Goal: Transaction & Acquisition: Obtain resource

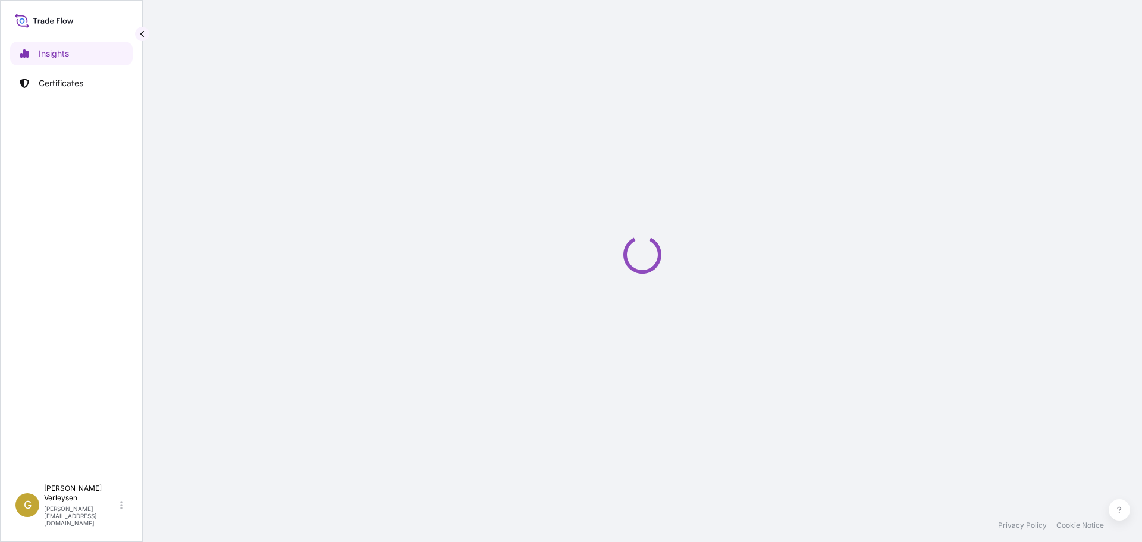
select select "2025"
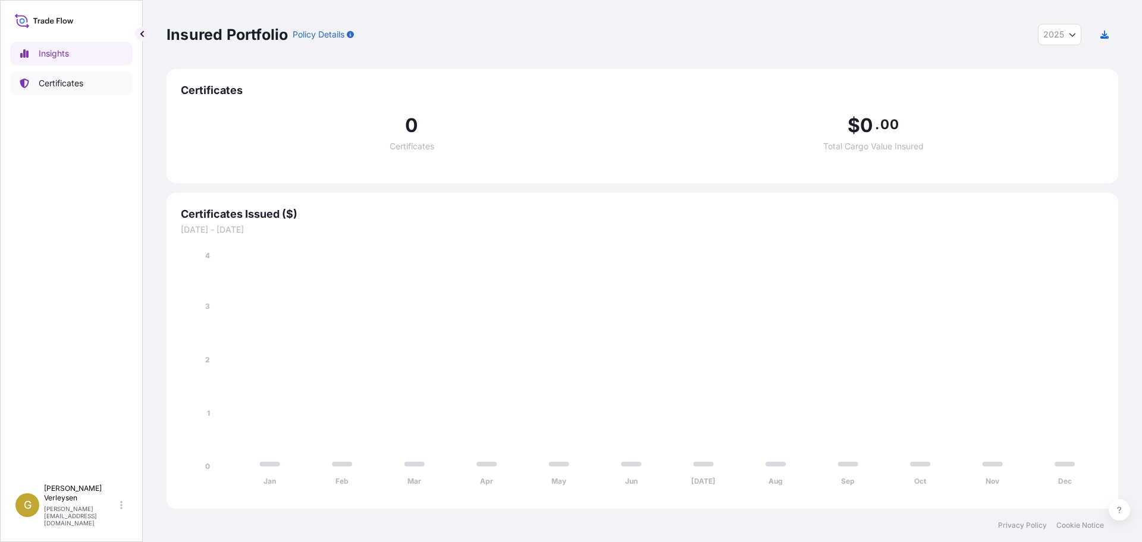
click at [80, 82] on p "Certificates" at bounding box center [61, 83] width 45 height 12
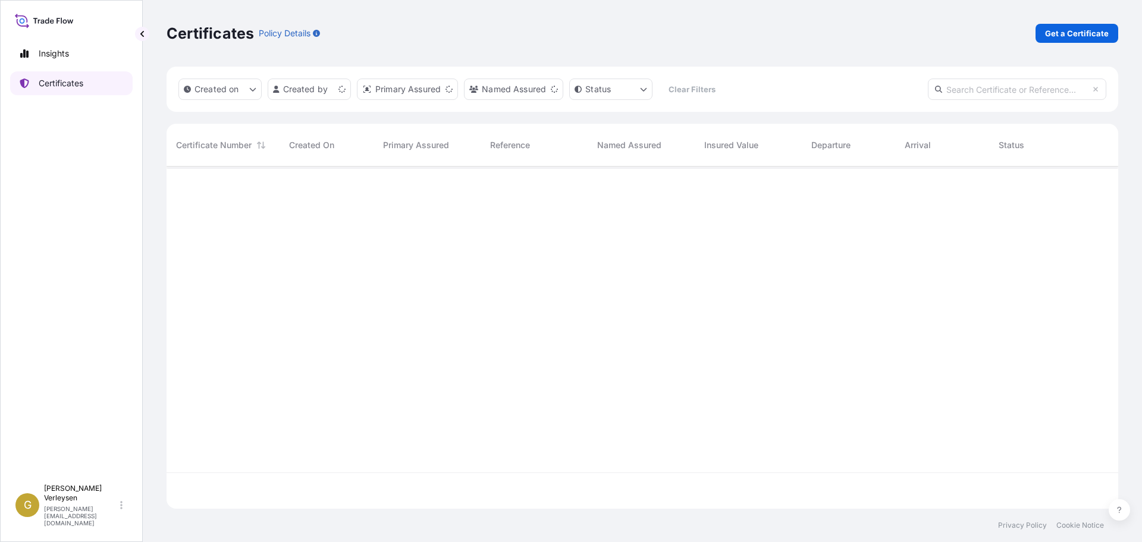
scroll to position [340, 943]
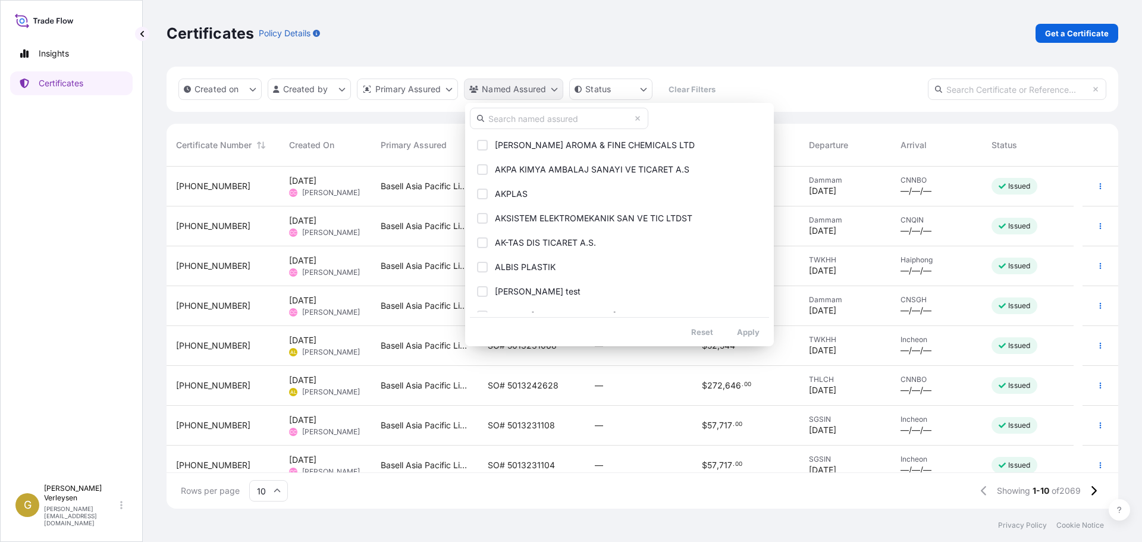
click at [513, 90] on html "Insights Certificates G [PERSON_NAME] [PERSON_NAME][EMAIL_ADDRESS][DOMAIN_NAME]…" at bounding box center [571, 271] width 1142 height 542
click at [558, 121] on input "text" at bounding box center [559, 118] width 178 height 21
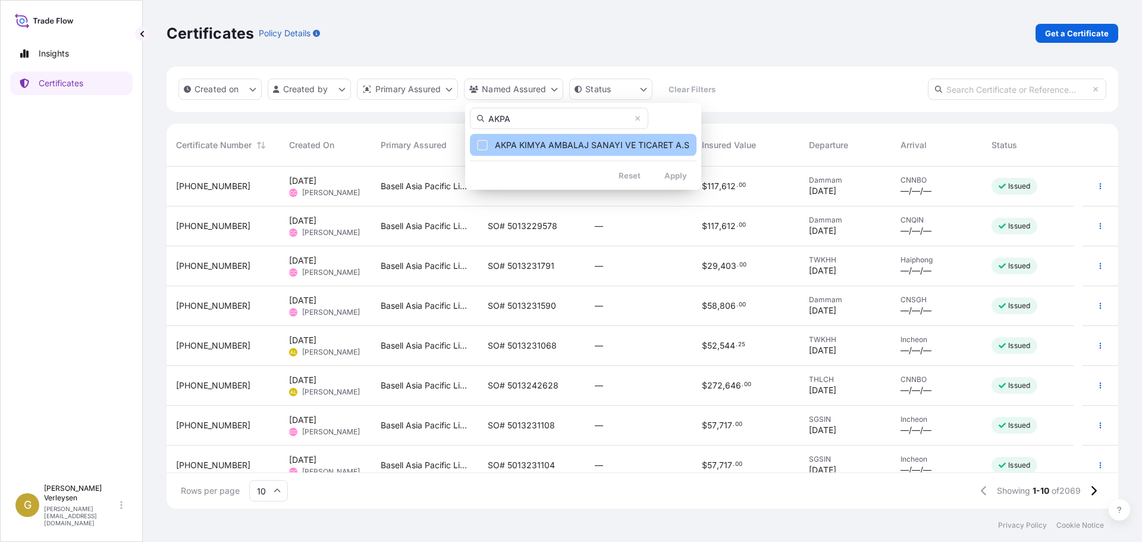
type input "AKPA"
click at [518, 143] on span "AKPA KIMYA AMBALAJ SANAYI VE TICARET A.S" at bounding box center [592, 145] width 195 height 12
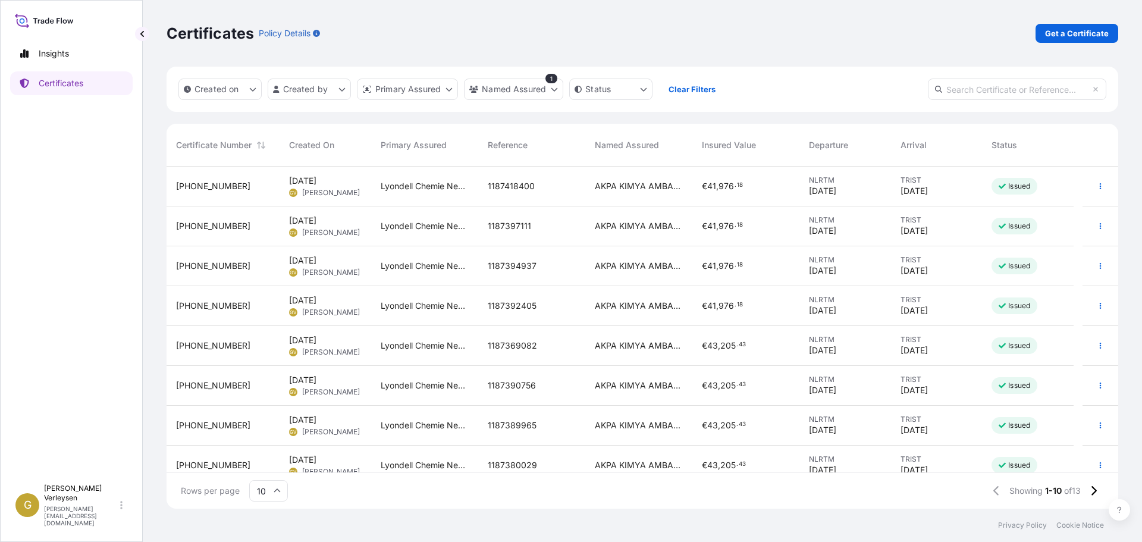
click at [256, 189] on div "[PHONE_NUMBER]" at bounding box center [223, 186] width 94 height 12
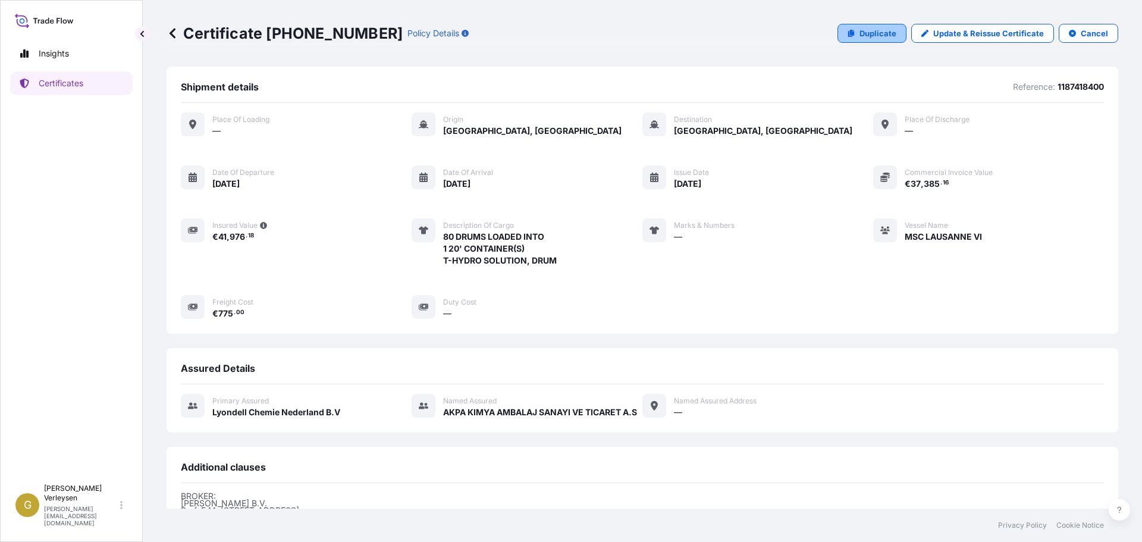
click at [867, 39] on p "Duplicate" at bounding box center [878, 33] width 37 height 12
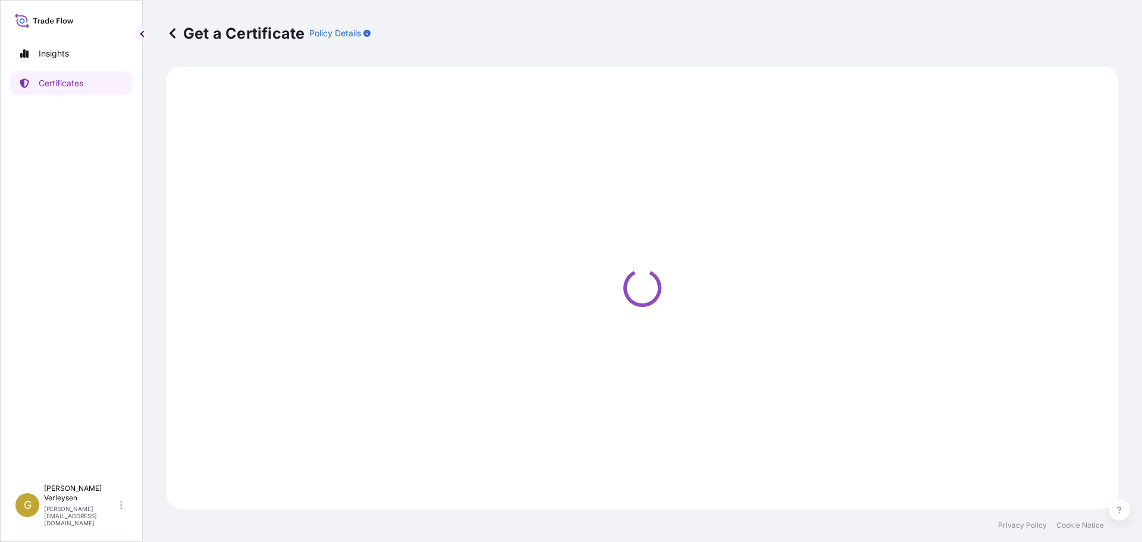
select select "Sea"
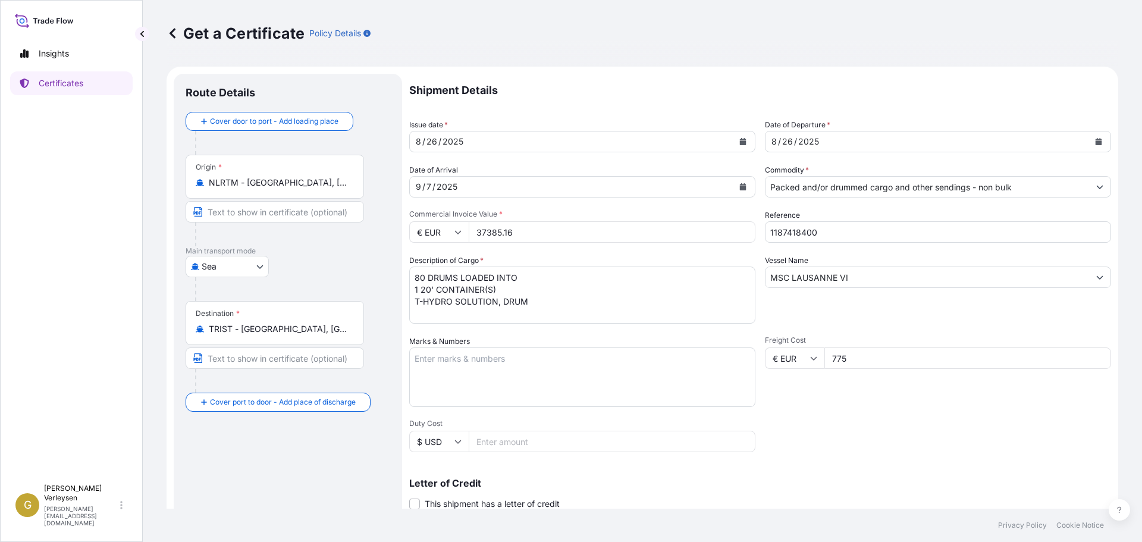
select select "32165"
drag, startPoint x: 811, startPoint y: 233, endPoint x: 759, endPoint y: 236, distance: 51.9
click at [701, 221] on div "Shipment Details Issue date * [DATE] Date of Departure * [DATE] Date of Arrival…" at bounding box center [760, 357] width 702 height 567
paste input "5"
type input "1187418405"
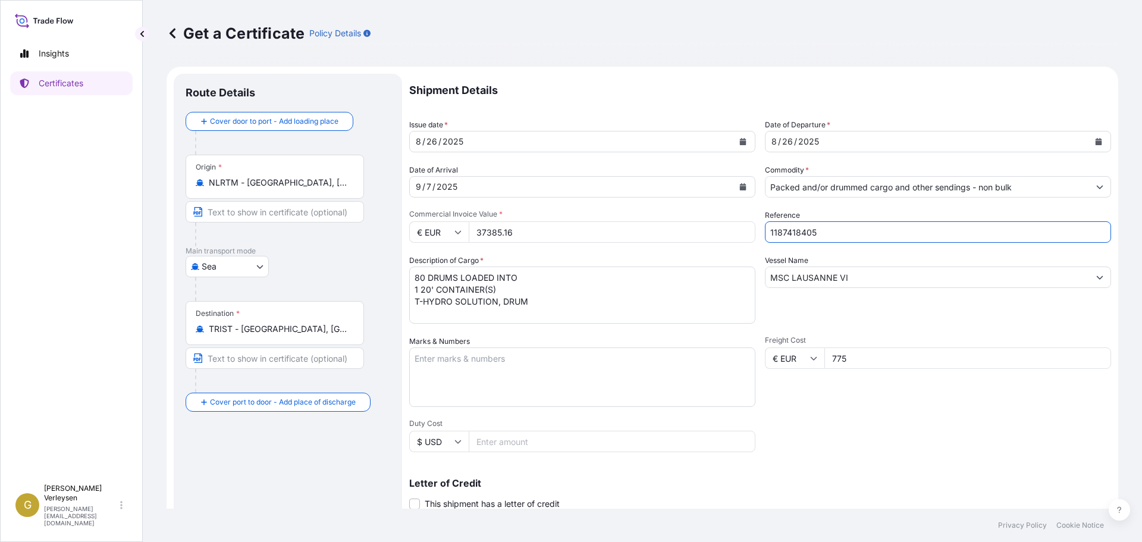
click at [468, 192] on div "[DATE]" at bounding box center [572, 186] width 324 height 21
click at [471, 188] on div "[DATE]" at bounding box center [572, 186] width 324 height 21
click at [741, 187] on icon "Calendar" at bounding box center [743, 186] width 7 height 7
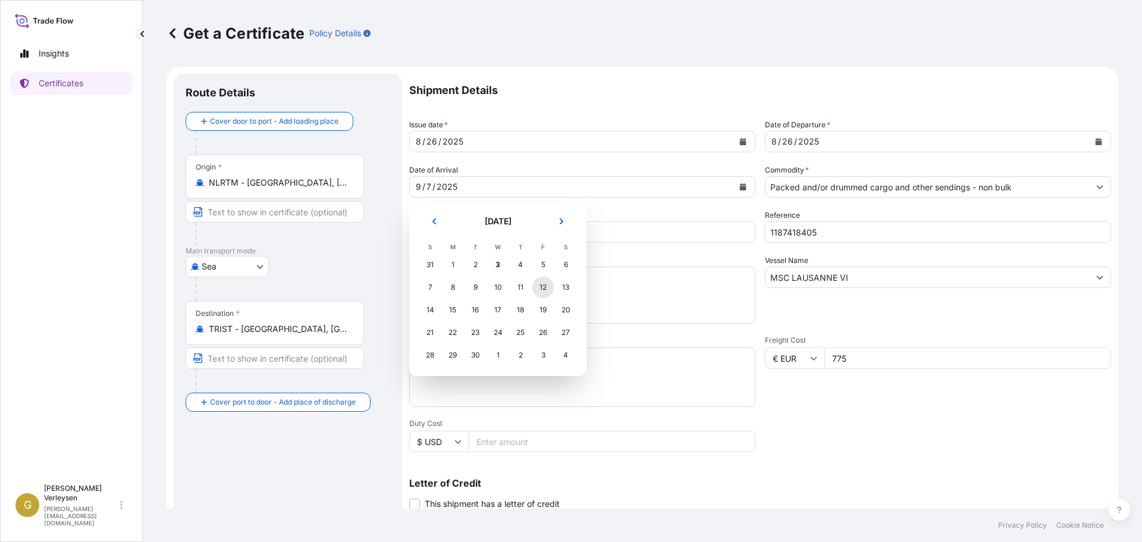
click at [546, 288] on div "12" at bounding box center [542, 287] width 21 height 21
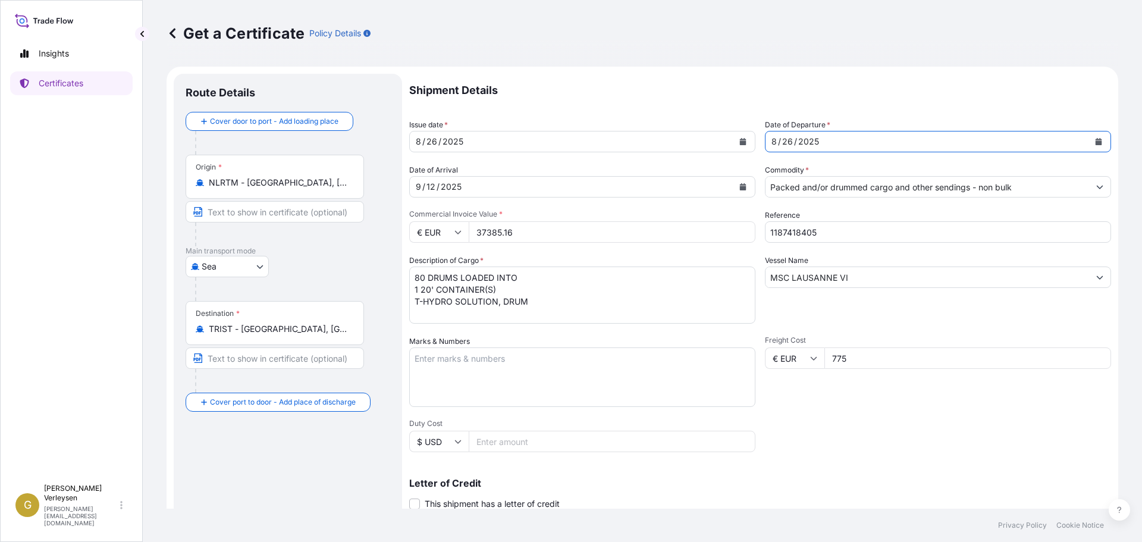
click at [850, 140] on div "[DATE]" at bounding box center [928, 141] width 324 height 21
click at [1095, 143] on button "Calendar" at bounding box center [1098, 141] width 19 height 19
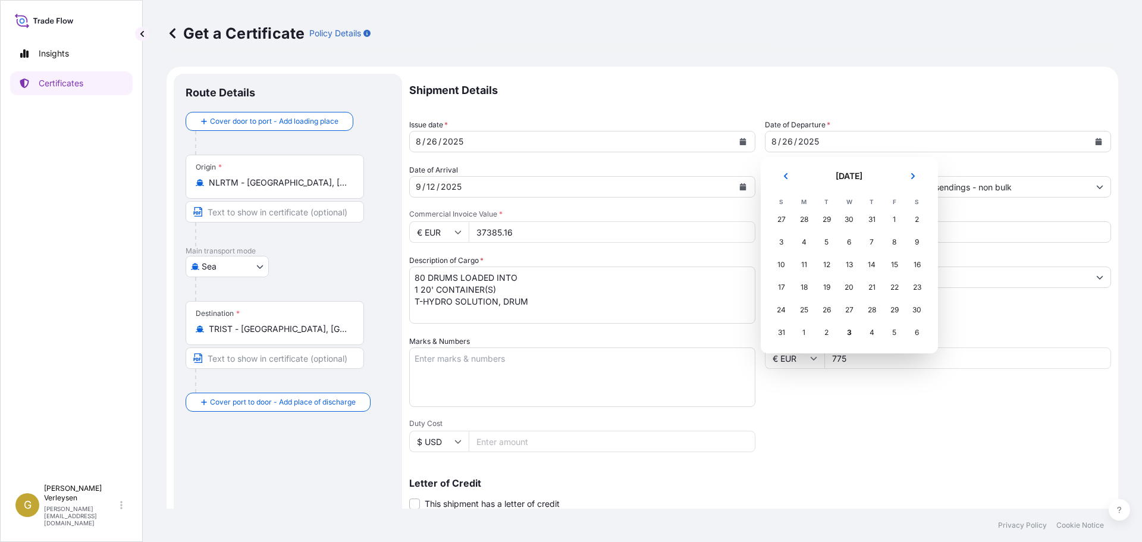
click at [847, 215] on div "30" at bounding box center [849, 219] width 21 height 21
click at [849, 218] on div "30" at bounding box center [849, 219] width 21 height 21
click at [850, 221] on div "30" at bounding box center [849, 219] width 21 height 21
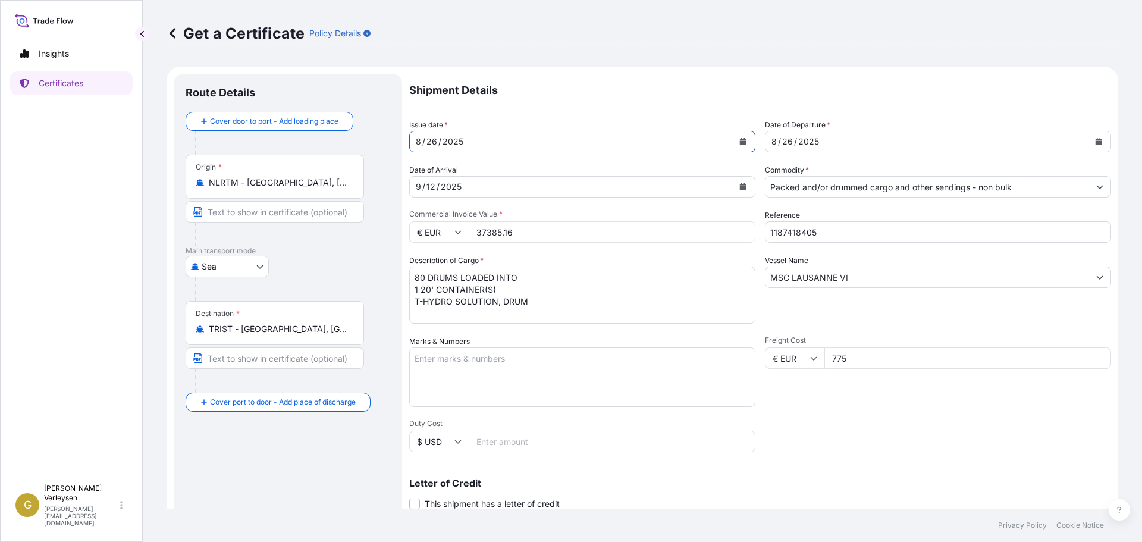
click at [740, 142] on icon "Calendar" at bounding box center [743, 141] width 7 height 7
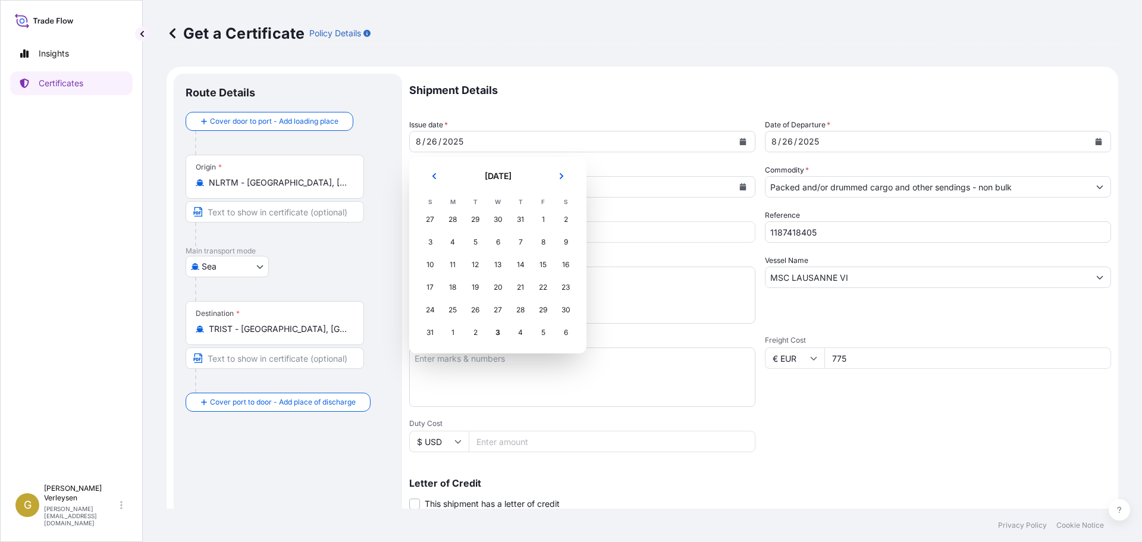
click at [502, 219] on div "30" at bounding box center [497, 219] width 21 height 21
click at [496, 218] on div "30" at bounding box center [497, 219] width 21 height 21
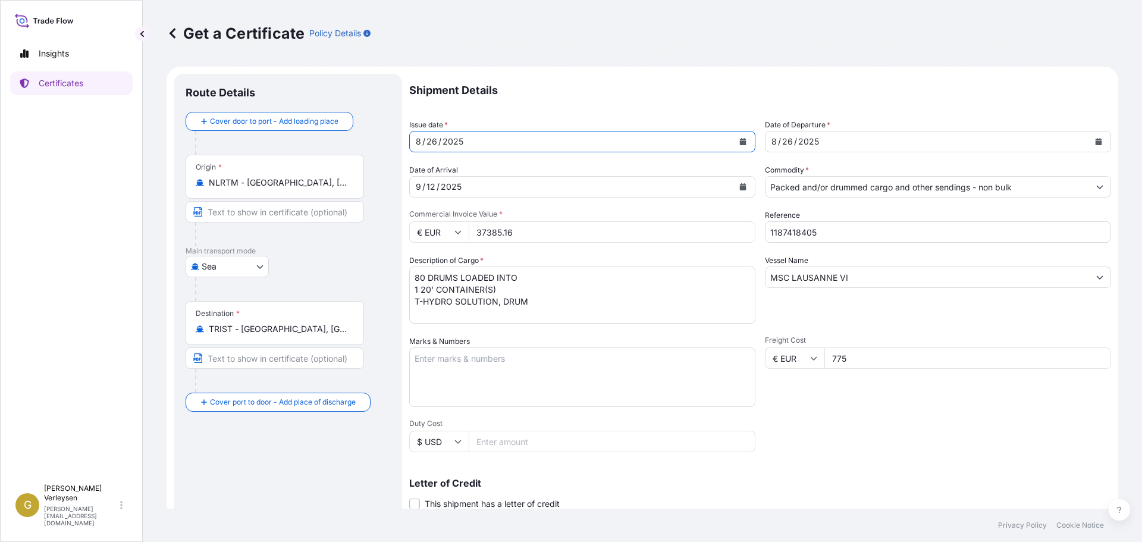
click at [742, 142] on button "Calendar" at bounding box center [743, 141] width 19 height 19
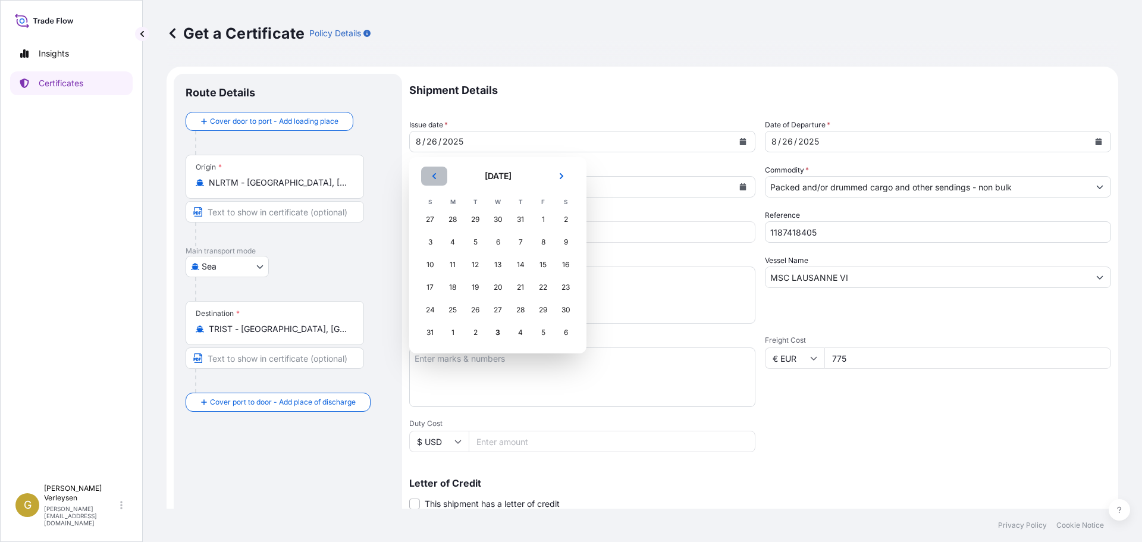
click at [443, 180] on button "Previous" at bounding box center [434, 176] width 26 height 19
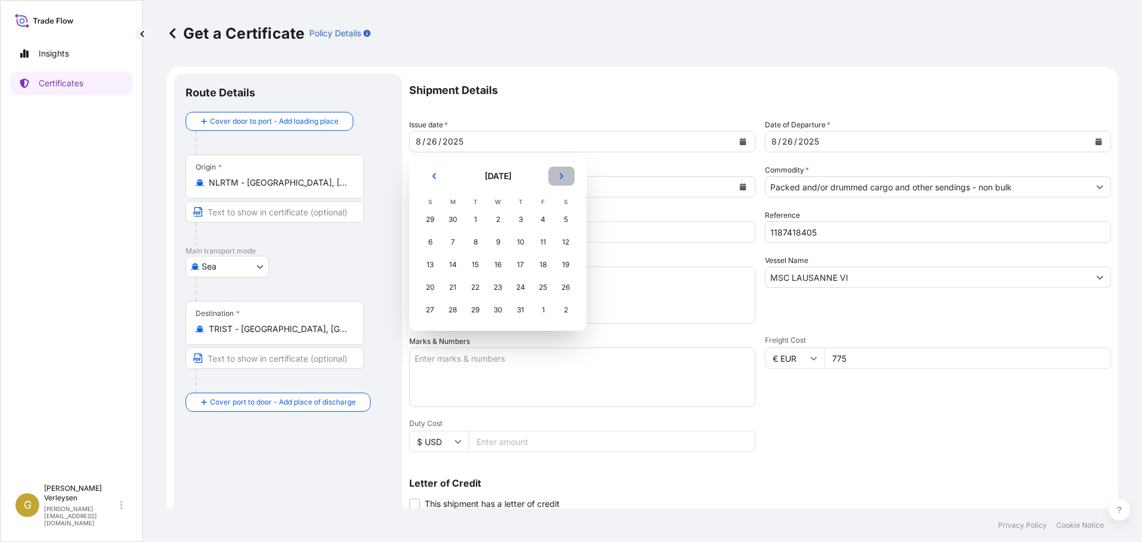
click at [561, 178] on icon "Next" at bounding box center [562, 176] width 4 height 6
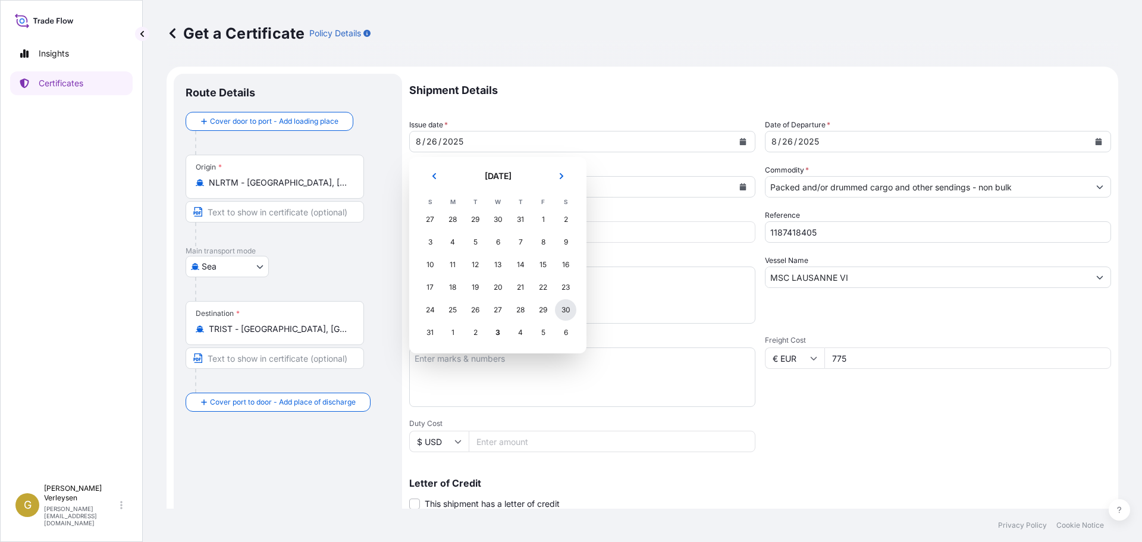
click at [572, 312] on div "30" at bounding box center [565, 309] width 21 height 21
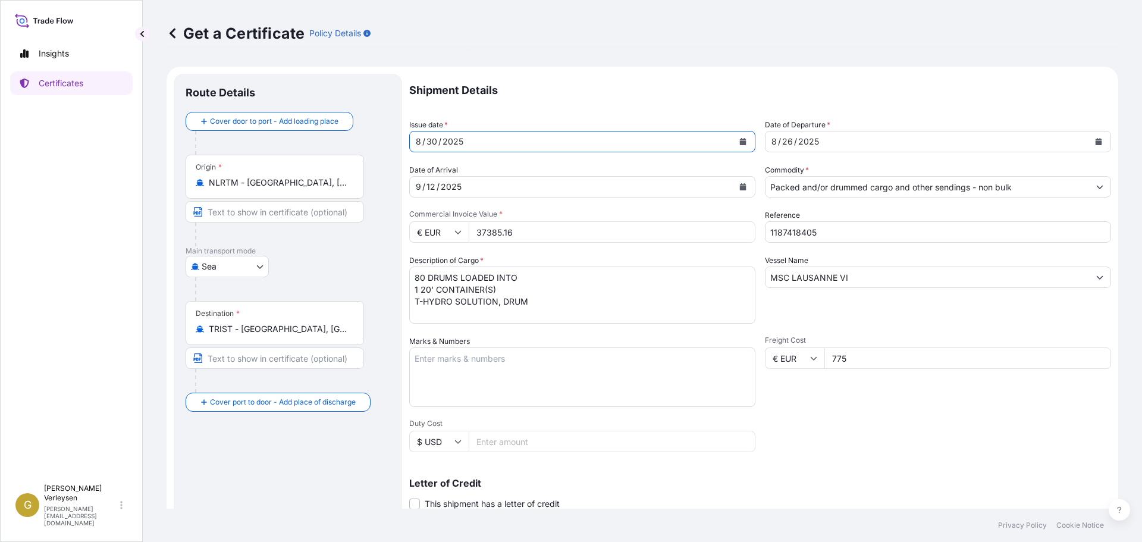
click at [1095, 141] on icon "Calendar" at bounding box center [1098, 141] width 7 height 7
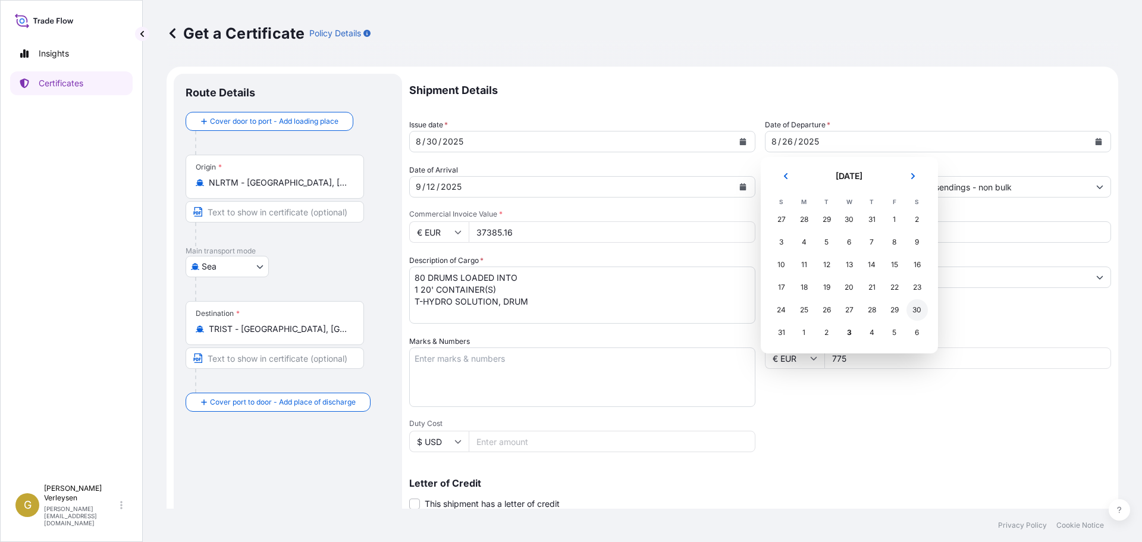
click at [917, 312] on div "30" at bounding box center [917, 309] width 21 height 21
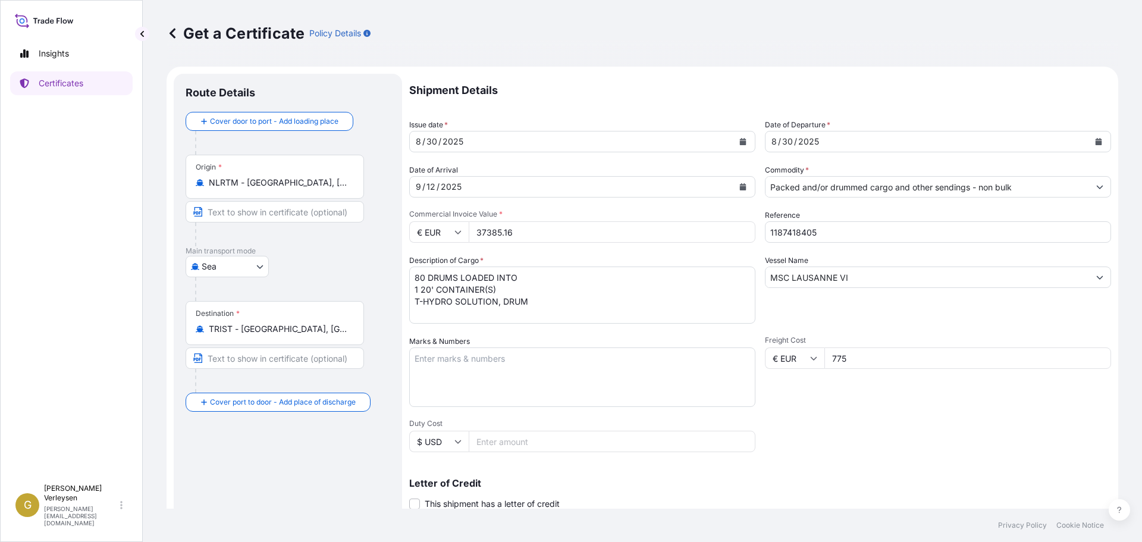
drag, startPoint x: 534, startPoint y: 234, endPoint x: 437, endPoint y: 218, distance: 98.4
click at [437, 218] on div "Commercial Invoice Value * € EUR 37385.16" at bounding box center [582, 225] width 346 height 33
drag, startPoint x: 860, startPoint y: 281, endPoint x: 656, endPoint y: 274, distance: 204.2
click at [656, 274] on div "Shipment Details Issue date * [DATE] Date of Departure * [DATE] Date of Arrival…" at bounding box center [760, 357] width 702 height 567
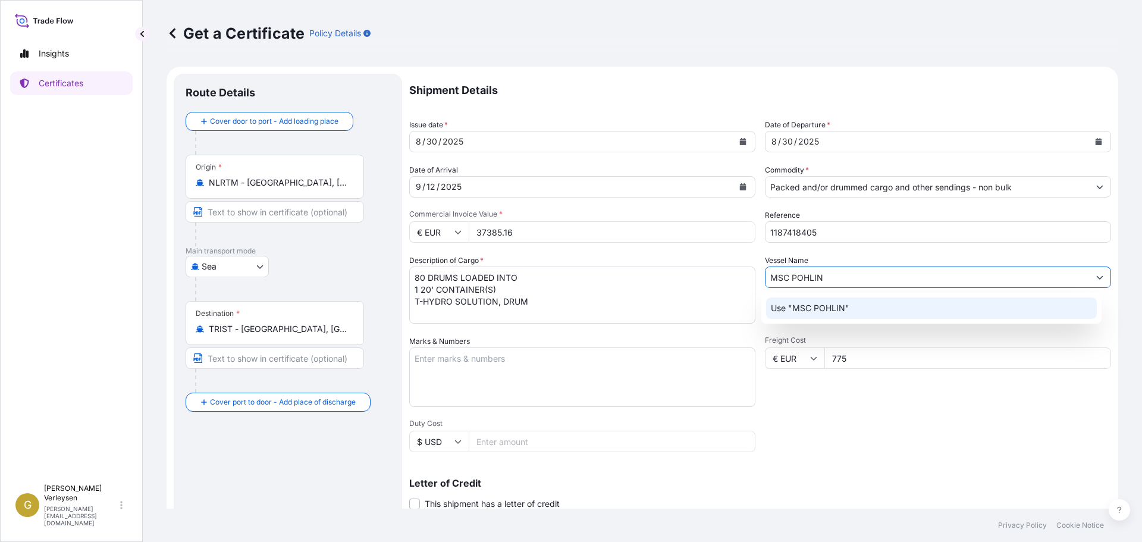
click at [806, 281] on input "MSC POHLIN" at bounding box center [928, 277] width 324 height 21
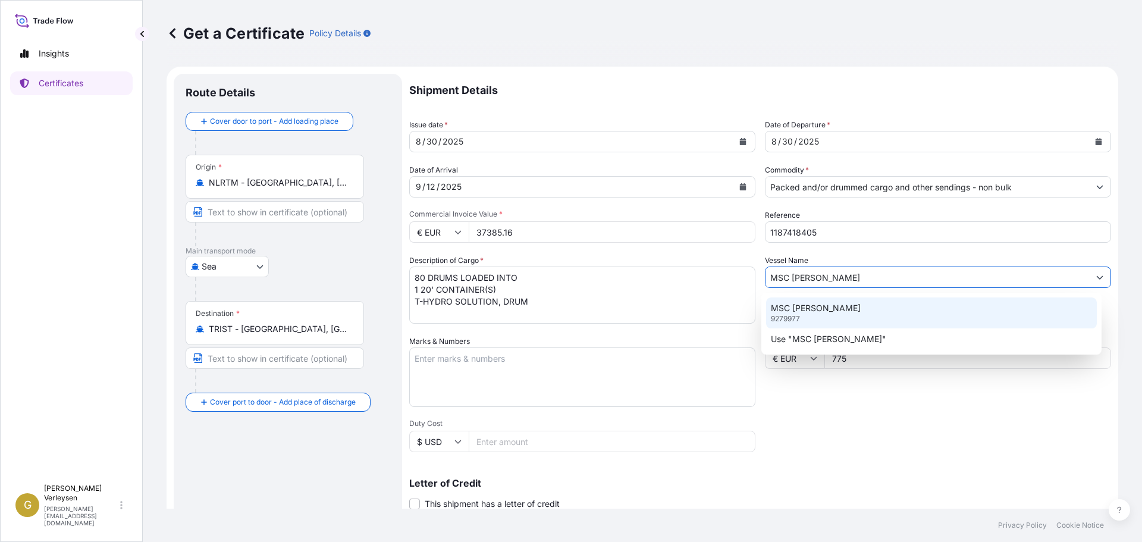
click at [835, 310] on div "MSC [PERSON_NAME] 9279977" at bounding box center [931, 312] width 331 height 31
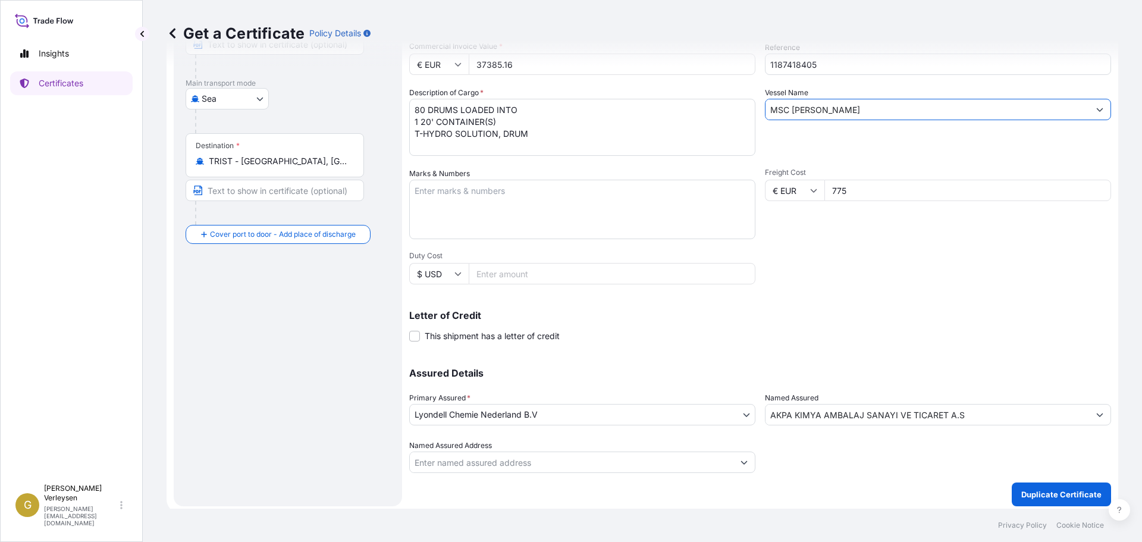
scroll to position [173, 0]
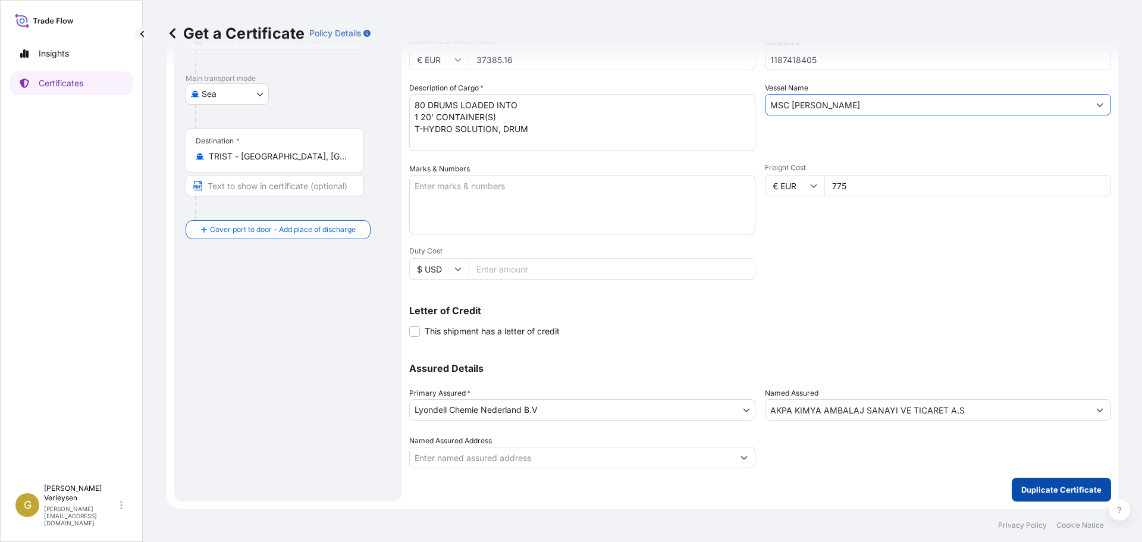
type input "MSC [PERSON_NAME]"
click at [1067, 489] on p "Duplicate Certificate" at bounding box center [1061, 490] width 80 height 12
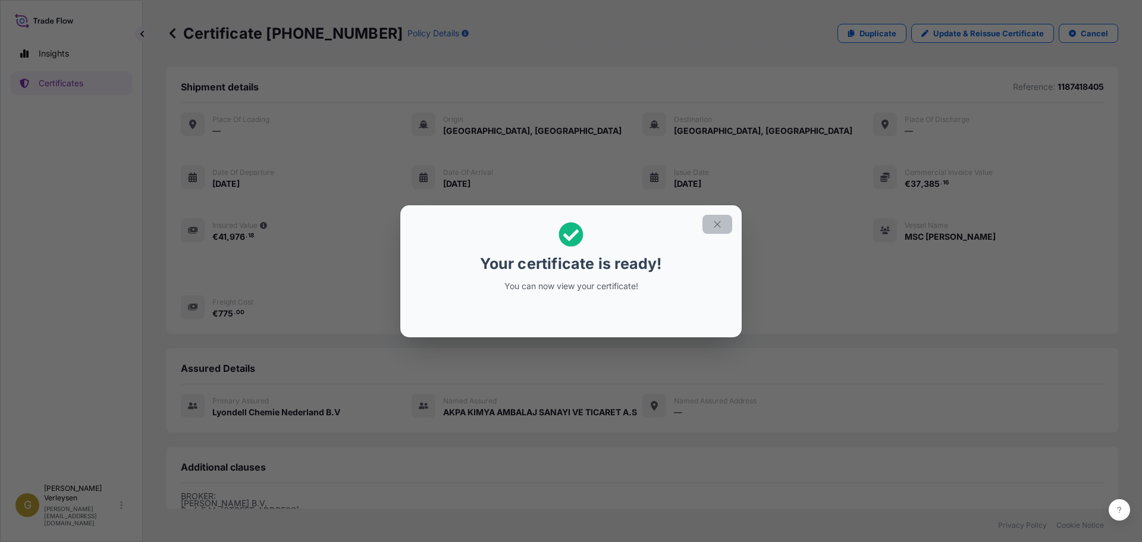
click at [723, 228] on button "button" at bounding box center [718, 224] width 30 height 19
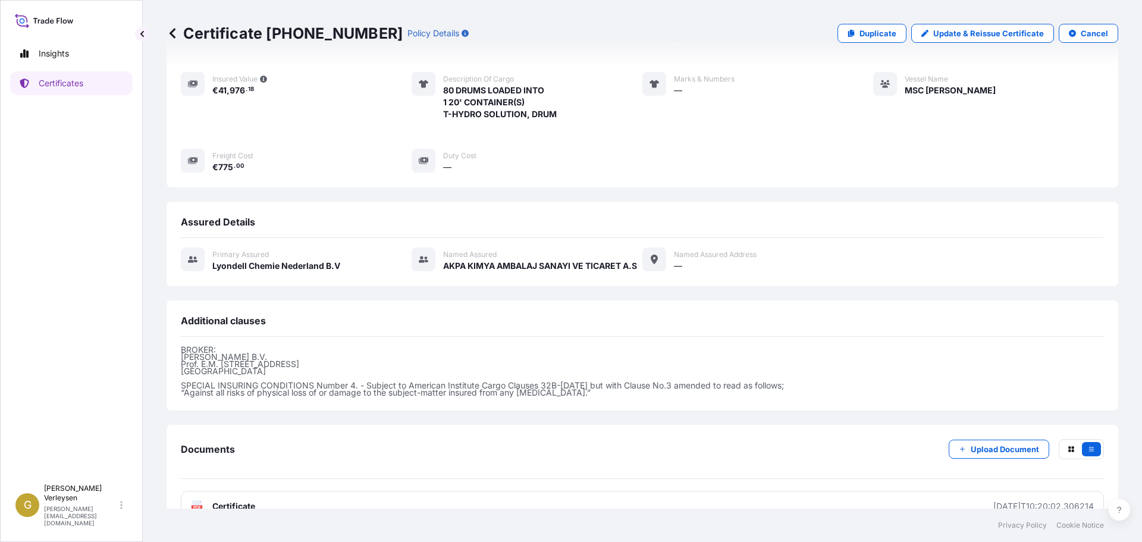
scroll to position [174, 0]
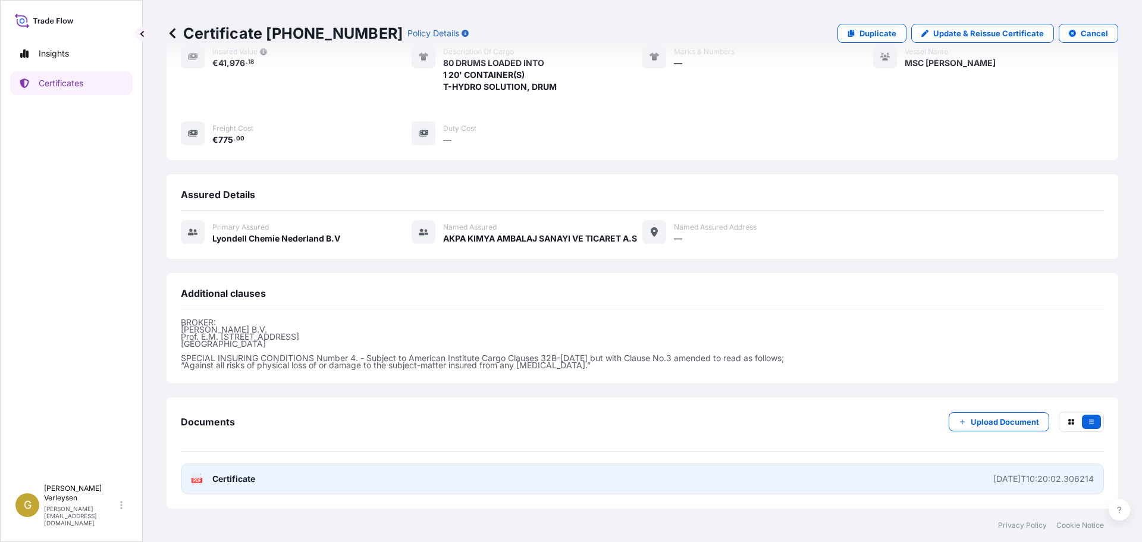
click at [242, 482] on span "Certificate" at bounding box center [233, 479] width 43 height 12
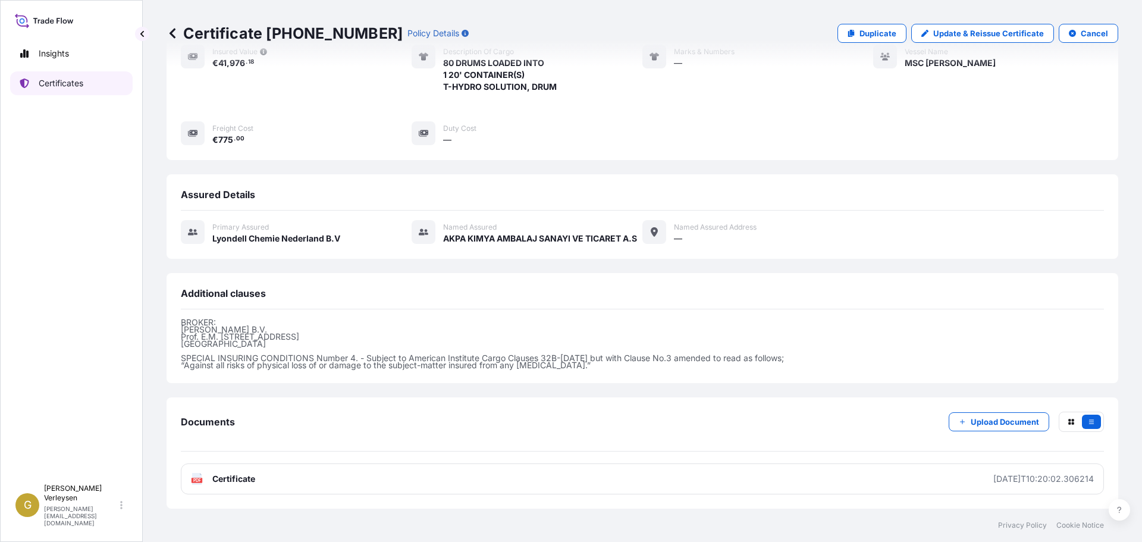
click at [47, 80] on p "Certificates" at bounding box center [61, 83] width 45 height 12
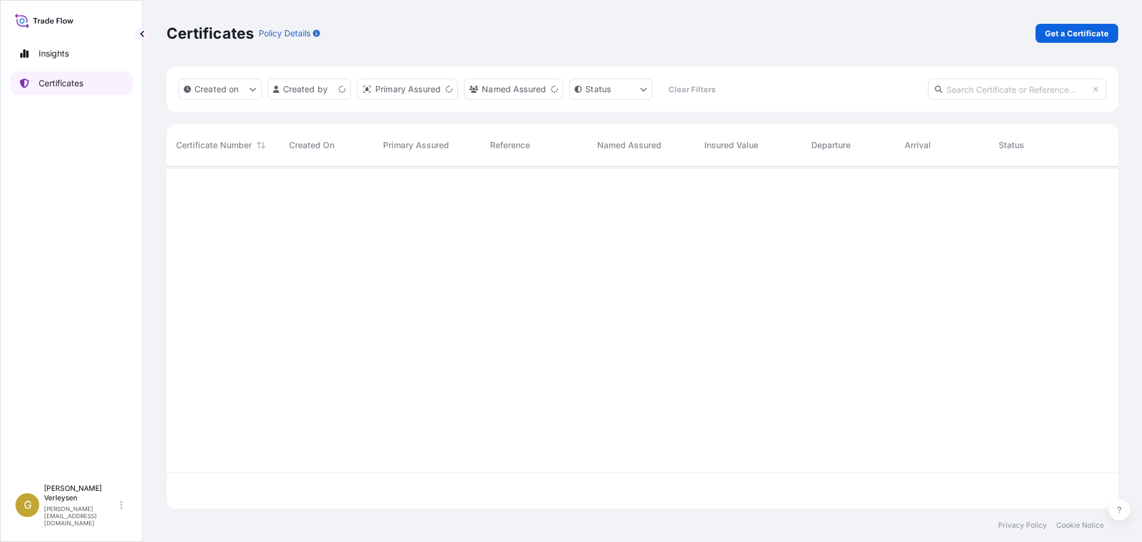
scroll to position [340, 943]
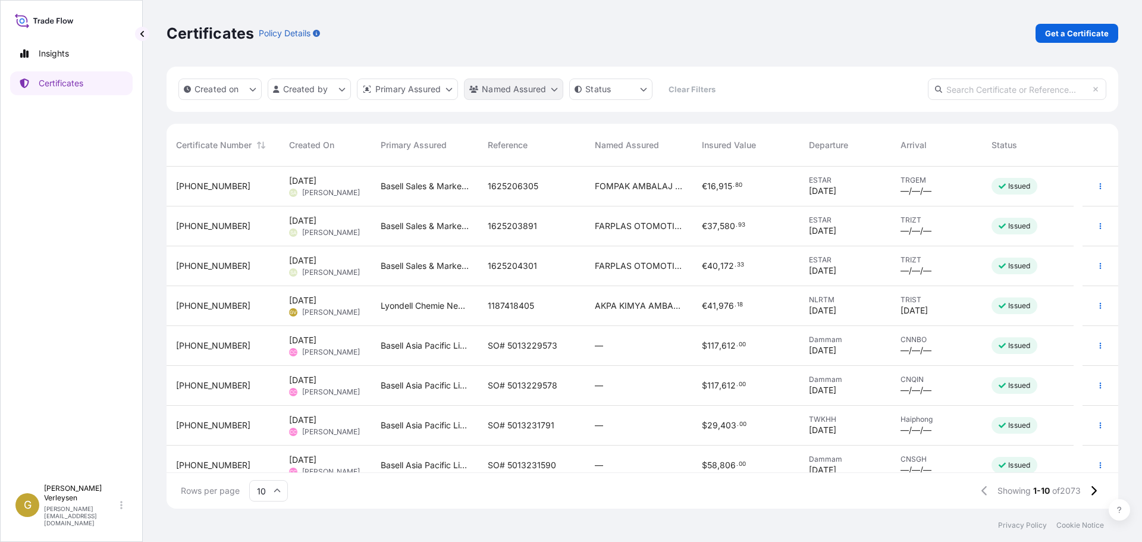
click at [504, 92] on html "Insights Certificates G [PERSON_NAME] [PERSON_NAME][EMAIL_ADDRESS][DOMAIN_NAME]…" at bounding box center [571, 271] width 1142 height 542
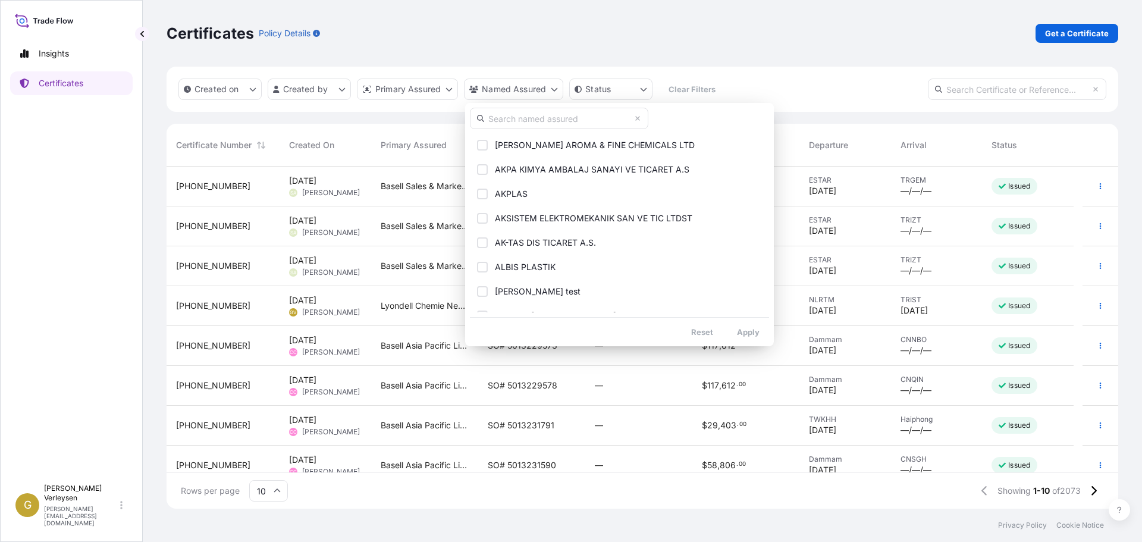
click at [528, 123] on input "text" at bounding box center [559, 118] width 178 height 21
type input "PANA"
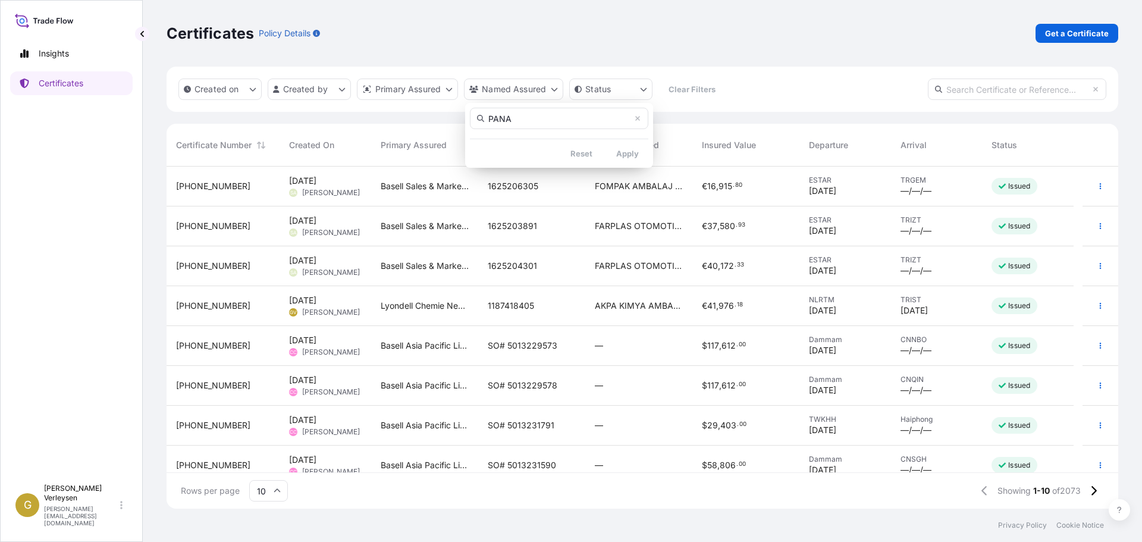
click at [1076, 32] on html "Insights Certificates G [PERSON_NAME] [PERSON_NAME][EMAIL_ADDRESS][DOMAIN_NAME]…" at bounding box center [571, 271] width 1142 height 542
click at [1063, 34] on p "Get a Certificate" at bounding box center [1077, 33] width 64 height 12
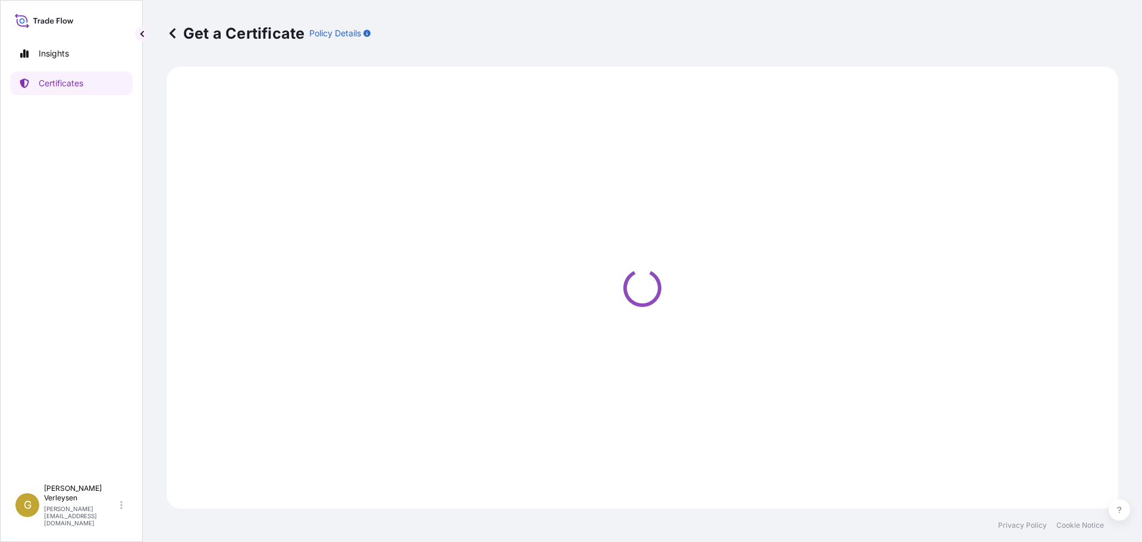
select select "Sea"
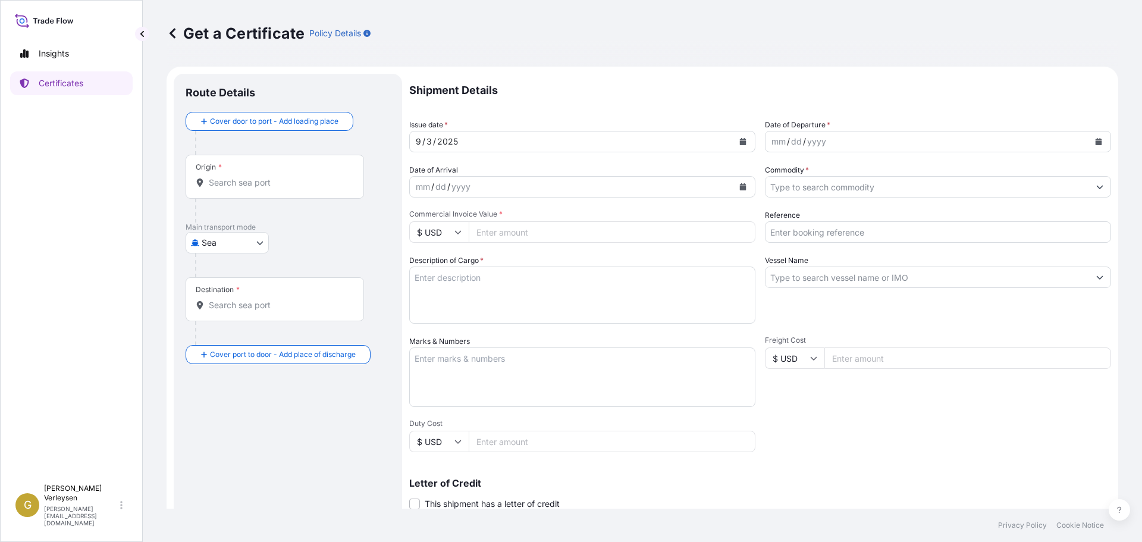
click at [238, 170] on div "Origin *" at bounding box center [275, 177] width 178 height 44
click at [238, 177] on input "Origin *" at bounding box center [279, 183] width 140 height 12
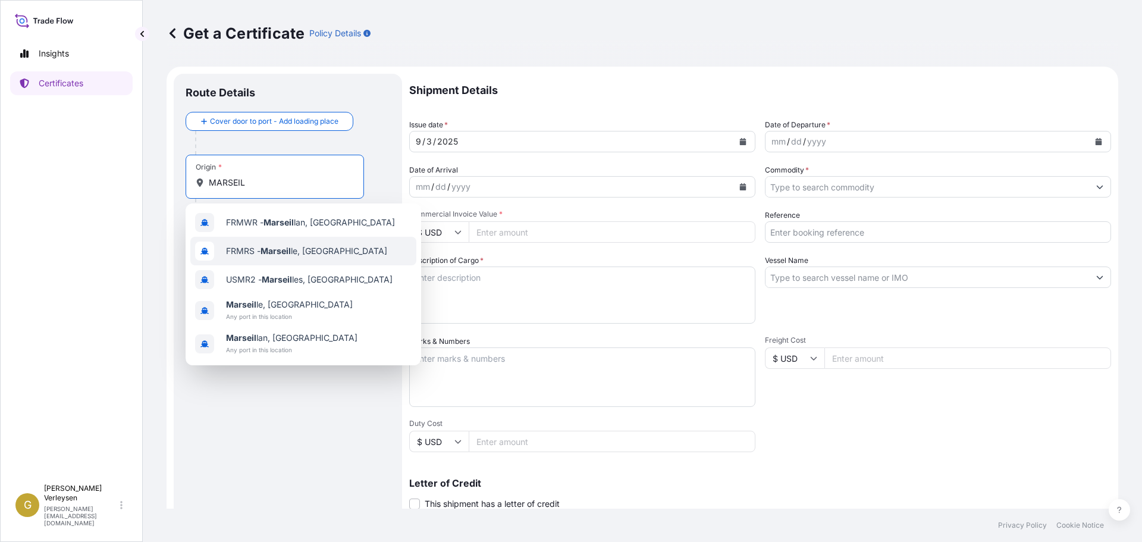
click at [311, 252] on span "FRMRS - Marseil le, [GEOGRAPHIC_DATA]" at bounding box center [306, 251] width 161 height 12
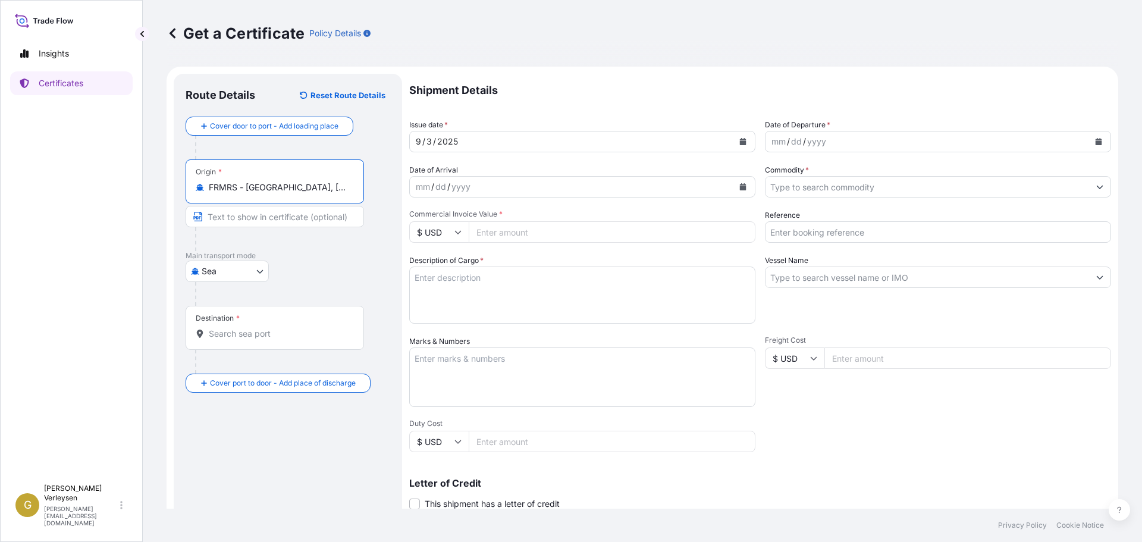
type input "FRMRS - [GEOGRAPHIC_DATA], [GEOGRAPHIC_DATA]"
click at [236, 321] on div "Destination *" at bounding box center [218, 319] width 44 height 10
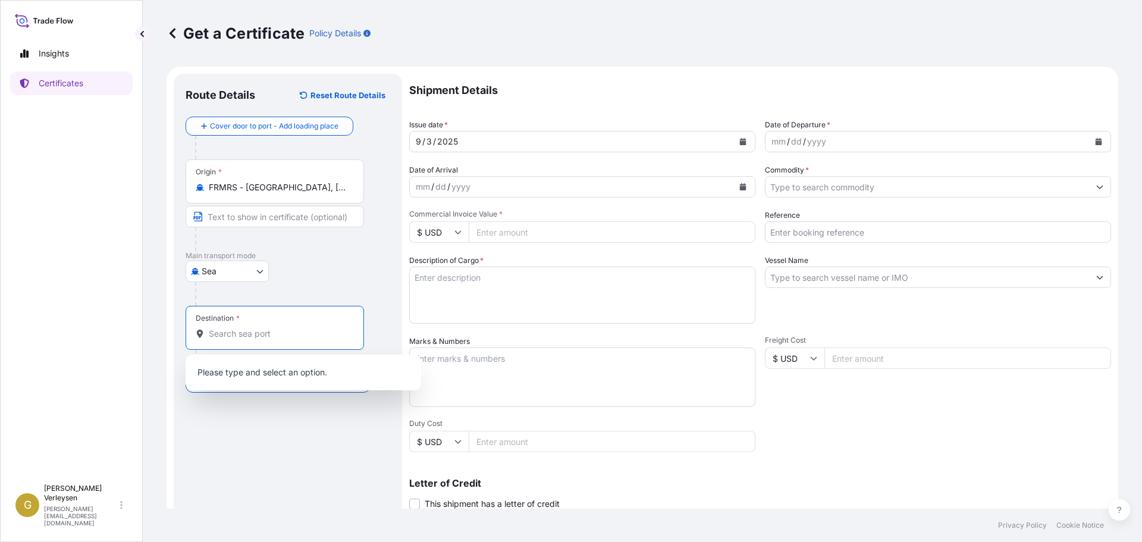
click at [236, 331] on input "Destination *" at bounding box center [279, 334] width 140 height 12
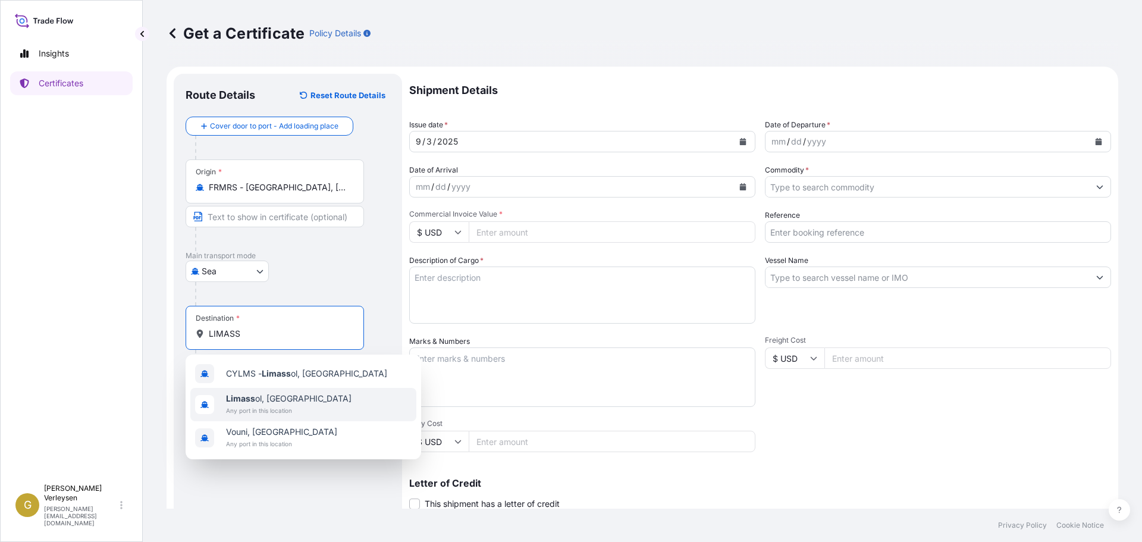
click at [324, 408] on div "Limass ol, [GEOGRAPHIC_DATA] Any port in this location" at bounding box center [303, 404] width 226 height 33
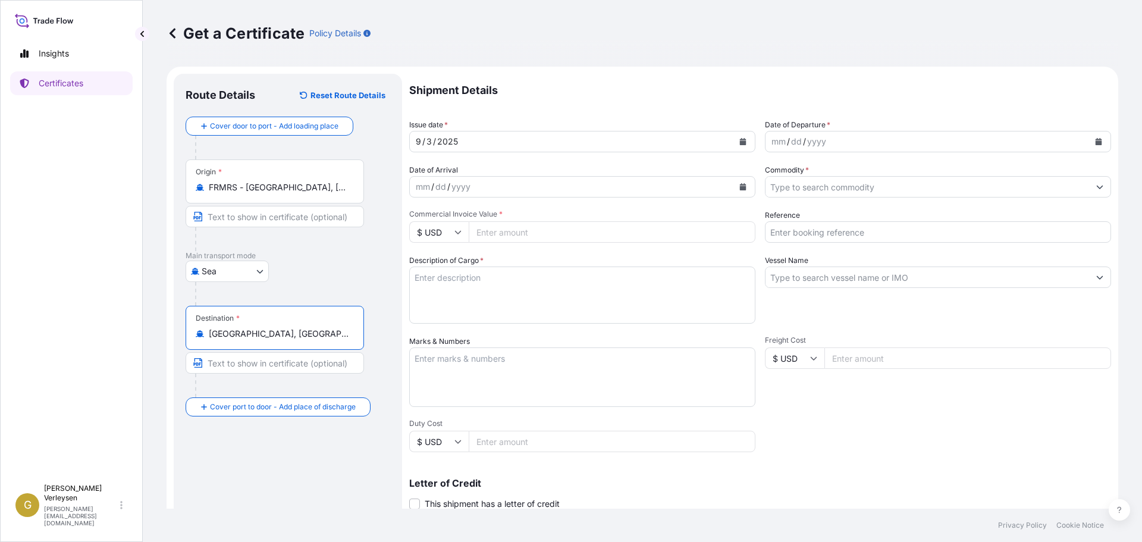
type input "[GEOGRAPHIC_DATA], [GEOGRAPHIC_DATA]"
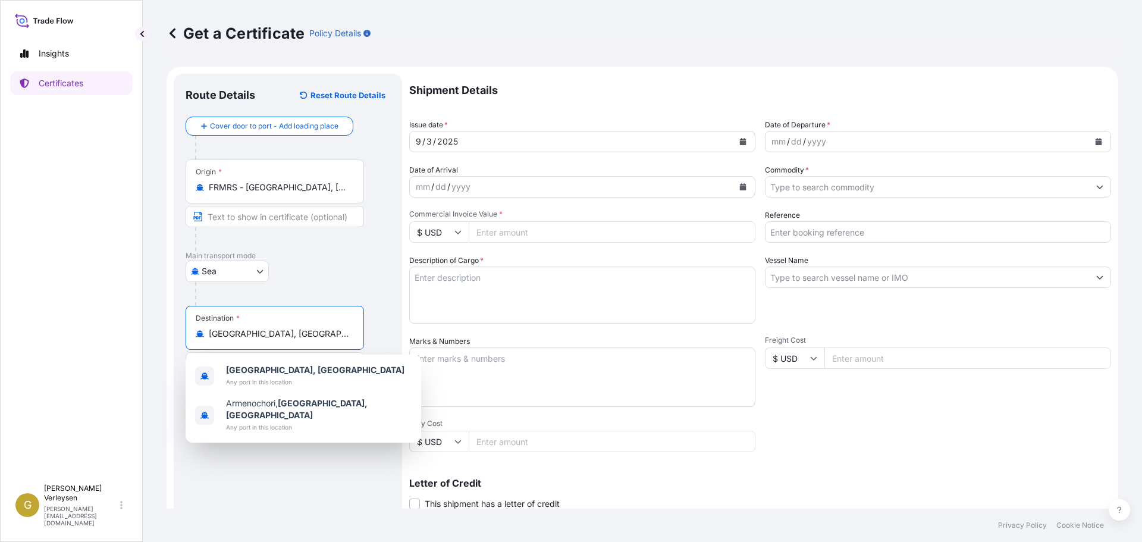
click at [471, 144] on div "[DATE]" at bounding box center [572, 141] width 324 height 21
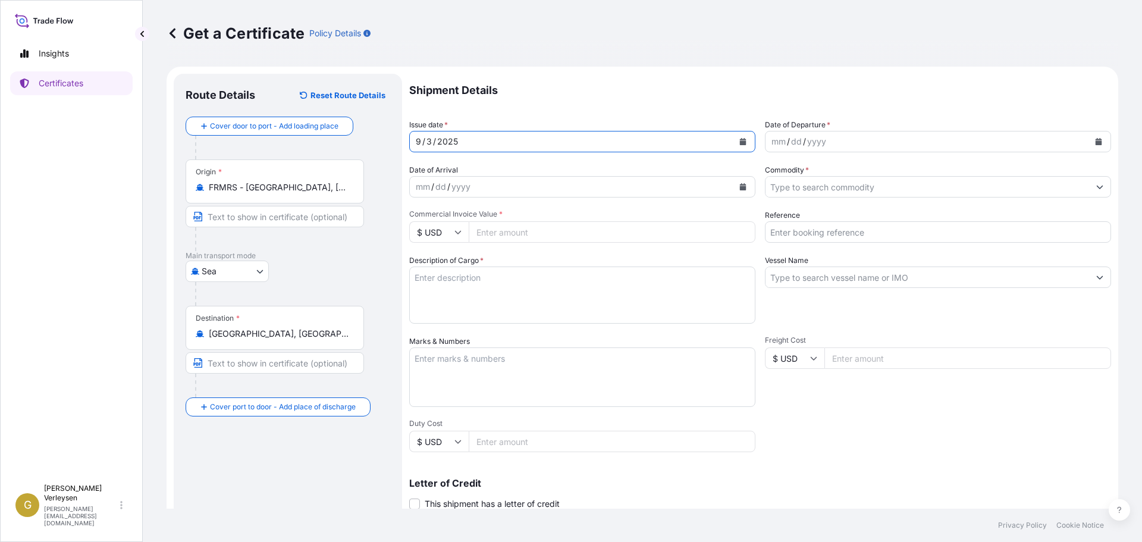
click at [740, 144] on icon "Calendar" at bounding box center [743, 141] width 7 height 7
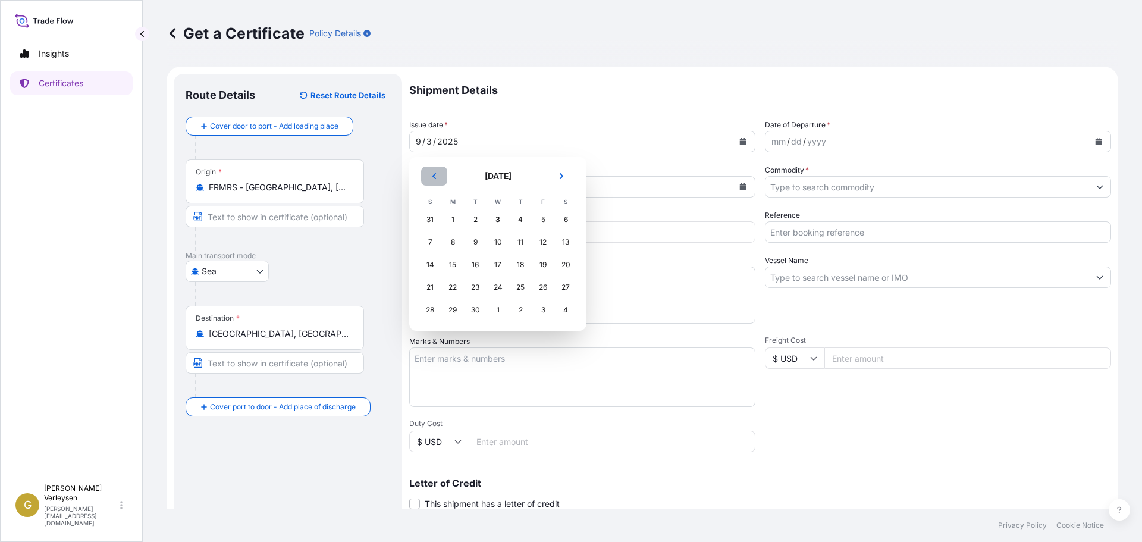
click at [438, 173] on button "Previous" at bounding box center [434, 176] width 26 height 19
click at [527, 312] on div "28" at bounding box center [520, 309] width 21 height 21
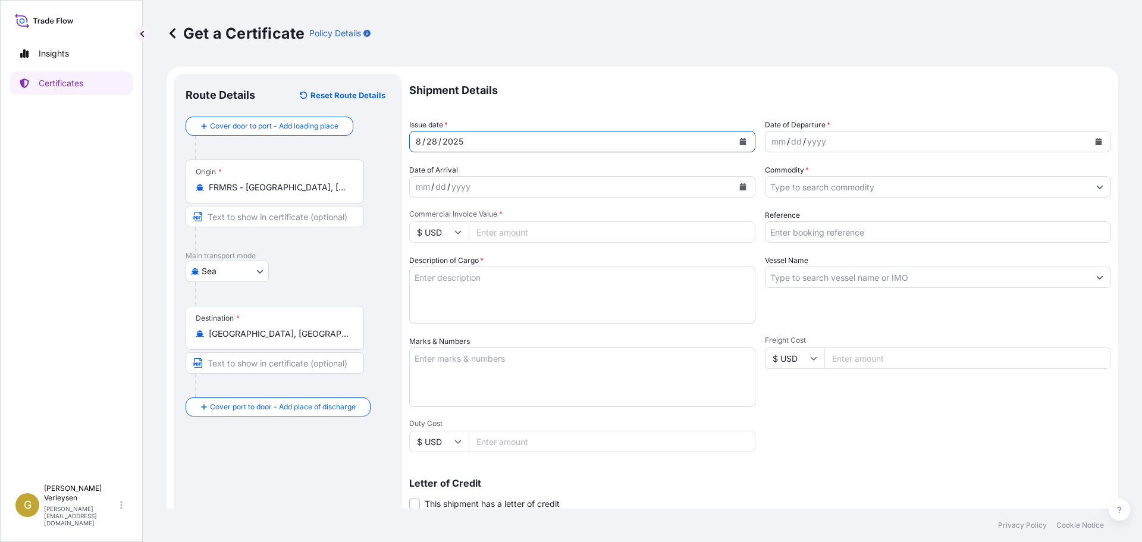
click at [870, 141] on div "mm / dd / yyyy" at bounding box center [928, 141] width 324 height 21
click at [1096, 143] on icon "Calendar" at bounding box center [1099, 141] width 7 height 7
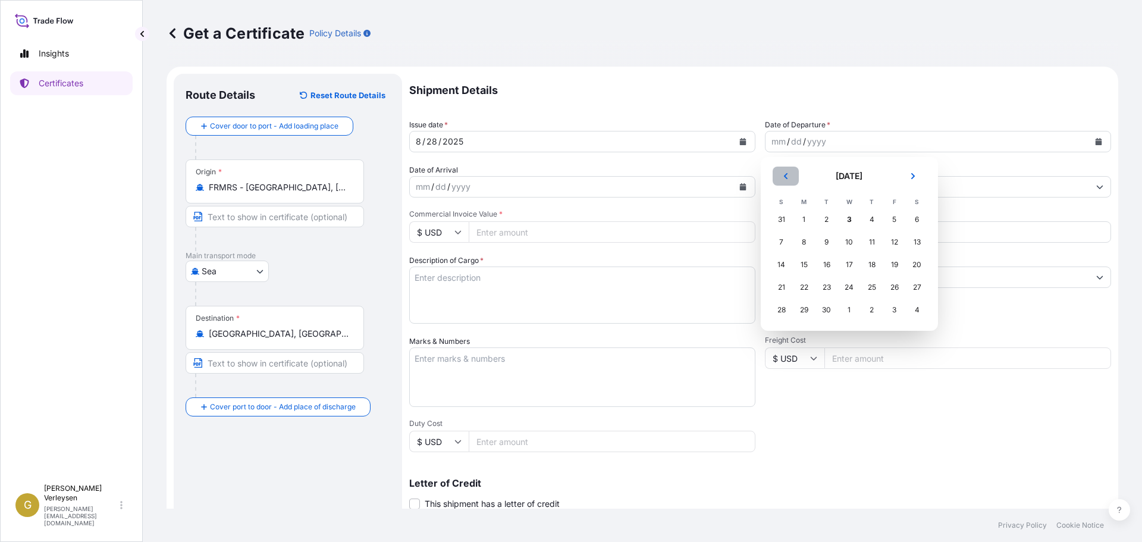
click at [790, 177] on button "Previous" at bounding box center [786, 176] width 26 height 19
click at [877, 312] on div "28" at bounding box center [871, 309] width 21 height 21
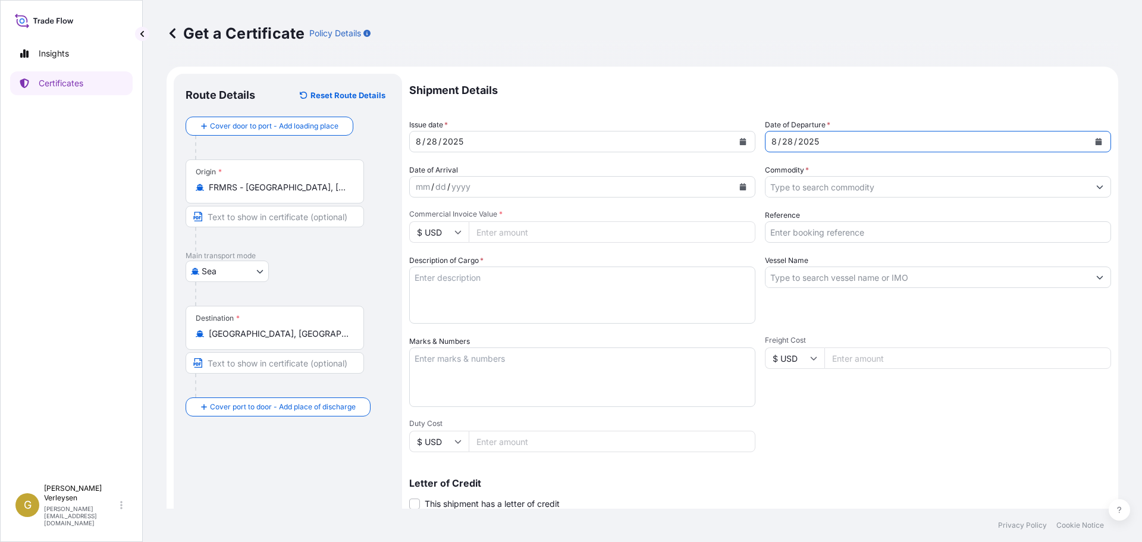
click at [485, 189] on div "mm / dd / yyyy" at bounding box center [572, 186] width 324 height 21
click at [744, 188] on button "Calendar" at bounding box center [743, 186] width 19 height 19
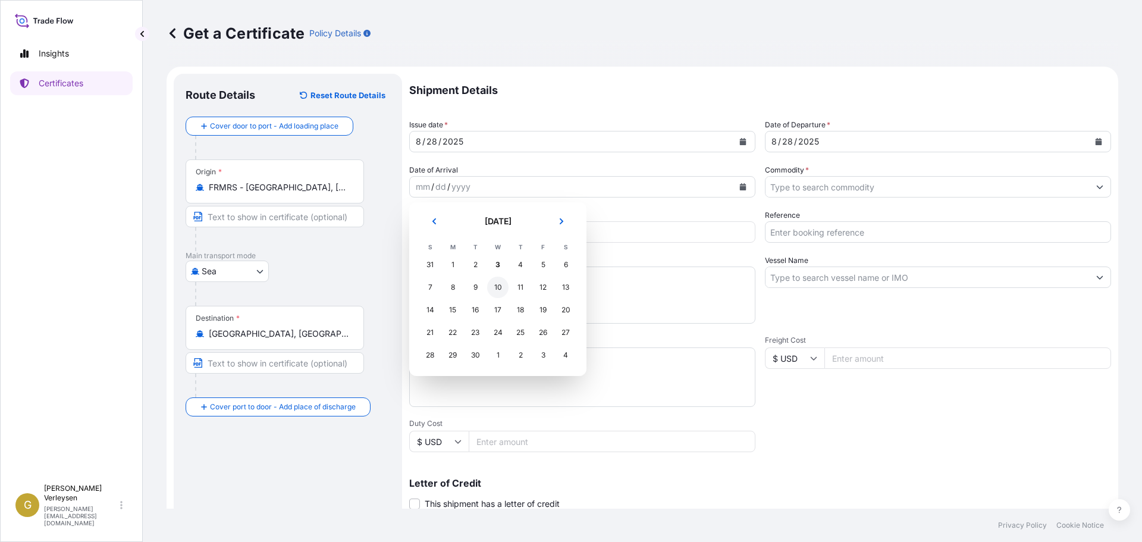
click at [500, 287] on div "10" at bounding box center [497, 287] width 21 height 21
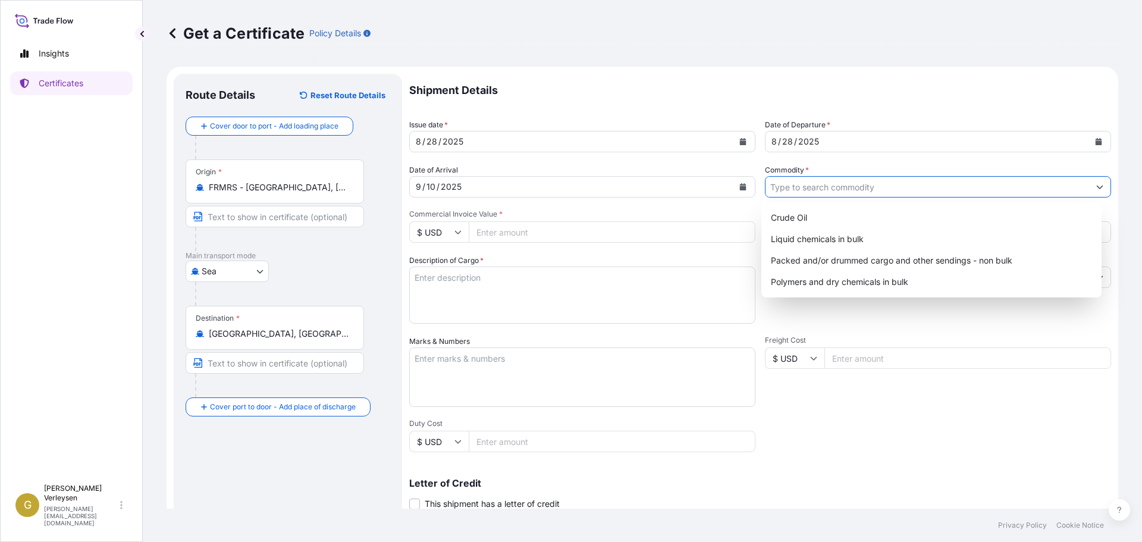
click at [852, 185] on input "Commodity *" at bounding box center [928, 186] width 324 height 21
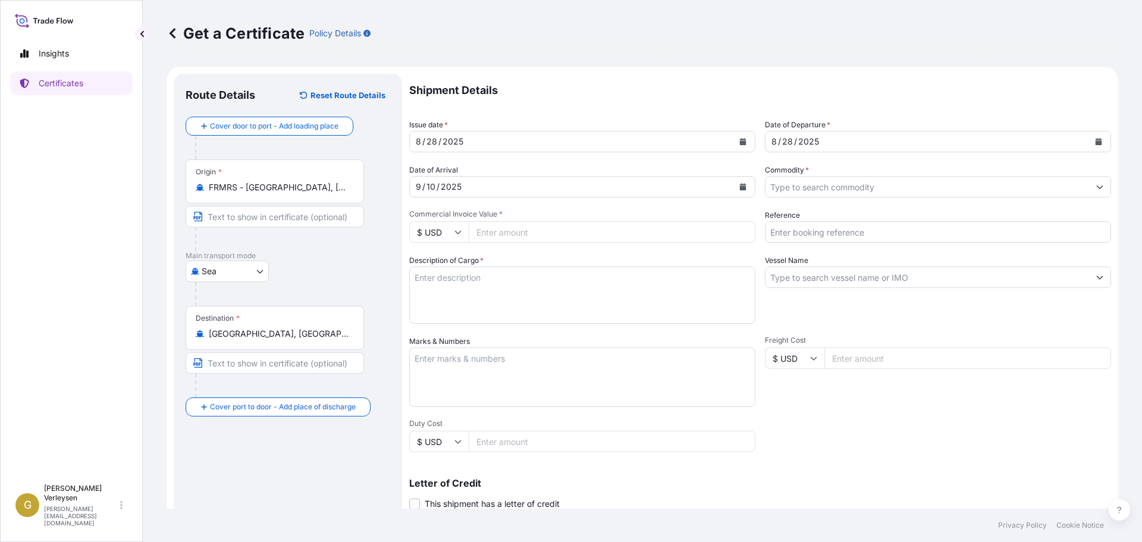
click at [833, 188] on input "Commodity *" at bounding box center [928, 186] width 324 height 21
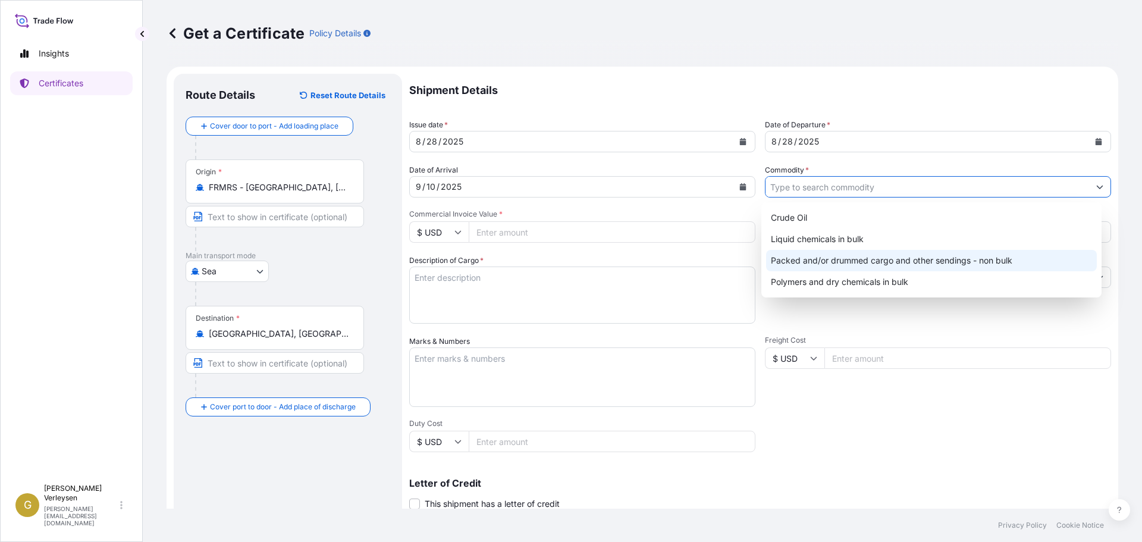
click at [849, 264] on div "Packed and/or drummed cargo and other sendings - non bulk" at bounding box center [931, 260] width 331 height 21
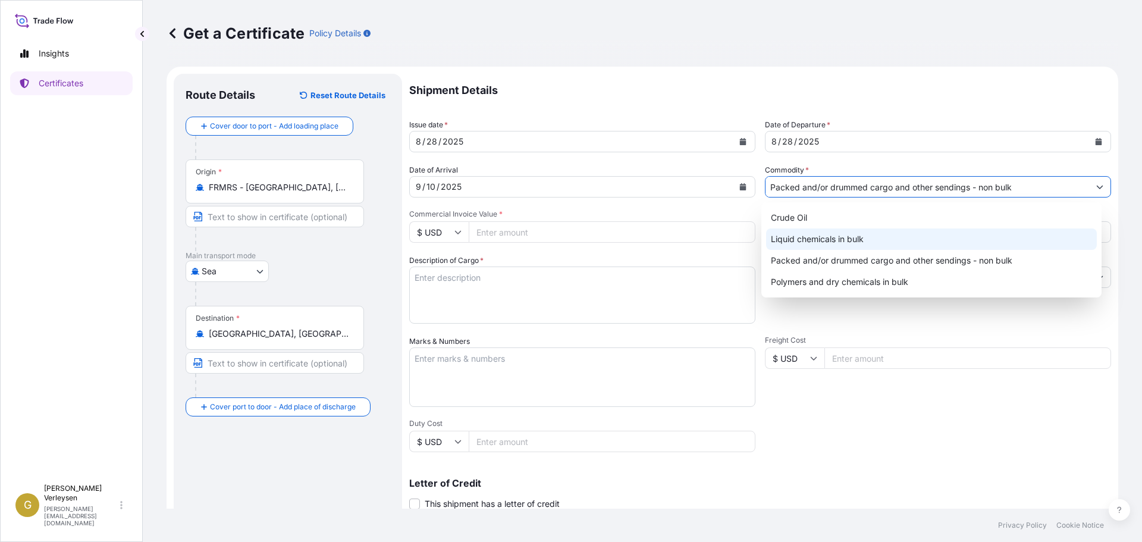
click at [822, 232] on div "Liquid chemicals in bulk" at bounding box center [931, 238] width 331 height 21
paste input "1187422053"
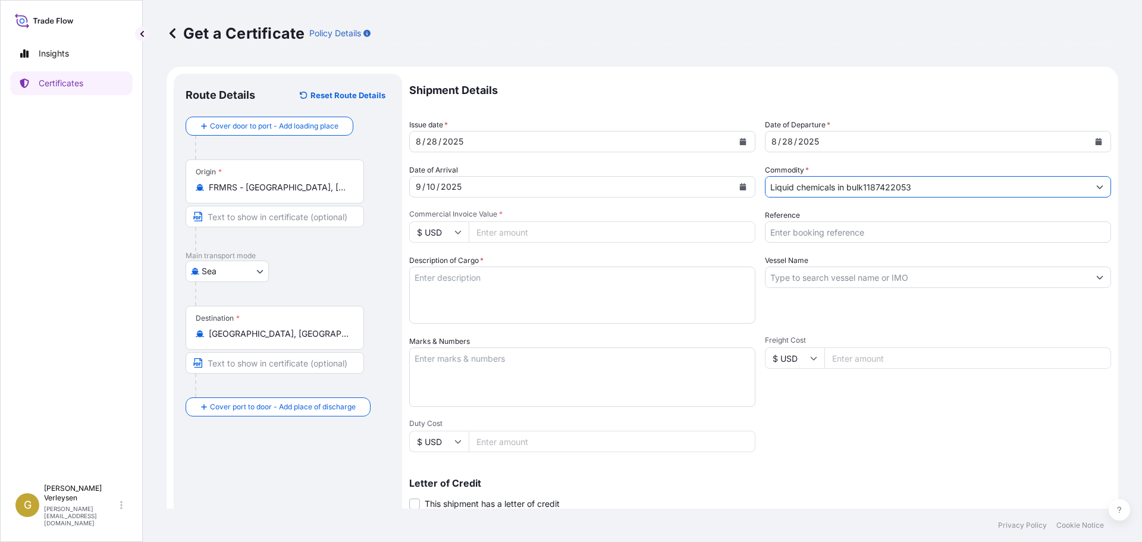
click at [1073, 195] on input "Liquid chemicals in bulk1187422053" at bounding box center [928, 186] width 324 height 21
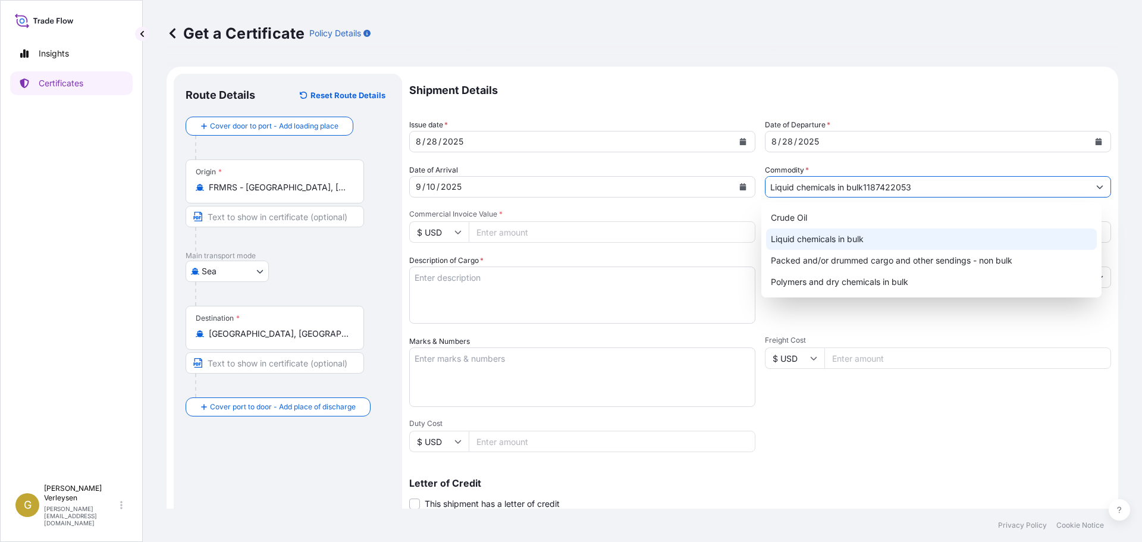
click at [1095, 186] on button "Show suggestions" at bounding box center [1099, 186] width 21 height 21
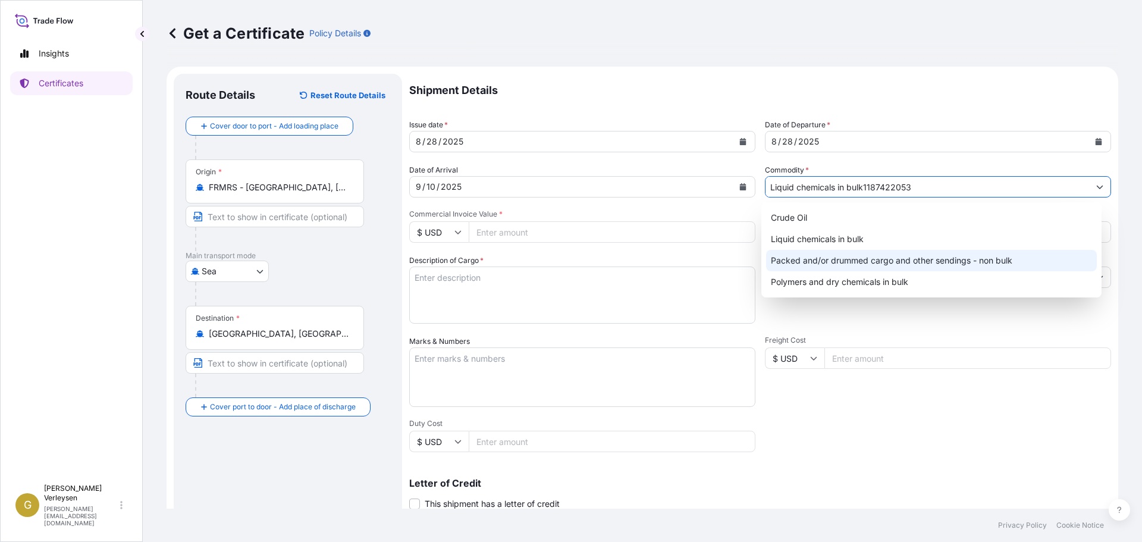
click at [880, 262] on div "Packed and/or drummed cargo and other sendings - non bulk" at bounding box center [931, 260] width 331 height 21
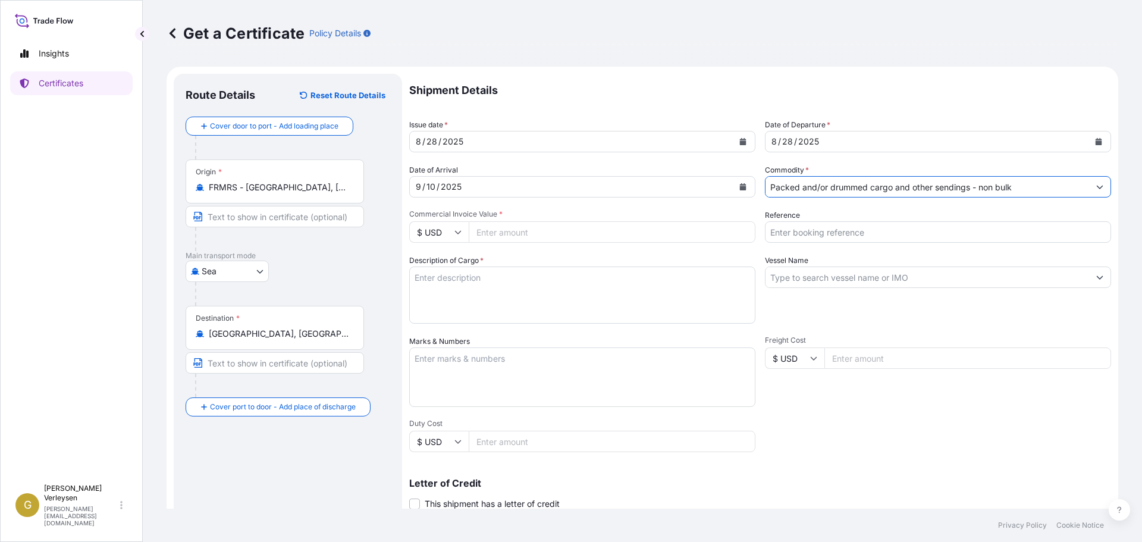
type input "Packed and/or drummed cargo and other sendings - non bulk"
click at [825, 233] on input "Reference" at bounding box center [938, 231] width 346 height 21
paste input "1187422053"
type input "1187422053"
click at [501, 236] on input "Commercial Invoice Value *" at bounding box center [612, 231] width 287 height 21
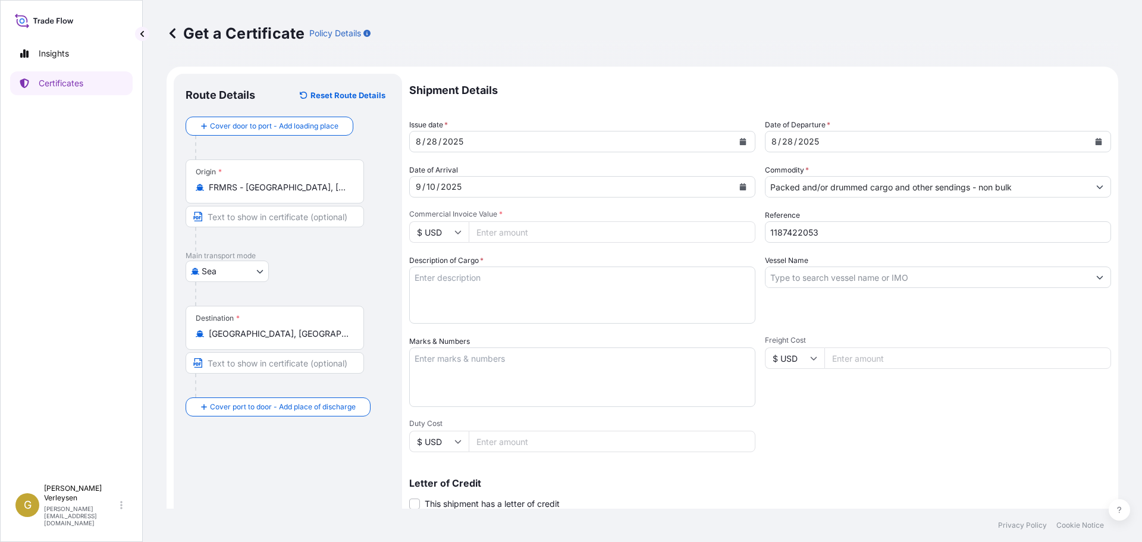
click at [1042, 74] on p "Shipment Details" at bounding box center [760, 90] width 702 height 33
click at [499, 231] on input "Commercial Invoice Value *" at bounding box center [612, 231] width 287 height 21
type input "30150"
click at [432, 232] on input "$ USD" at bounding box center [438, 231] width 59 height 21
click at [441, 268] on div "€ EUR" at bounding box center [439, 264] width 50 height 23
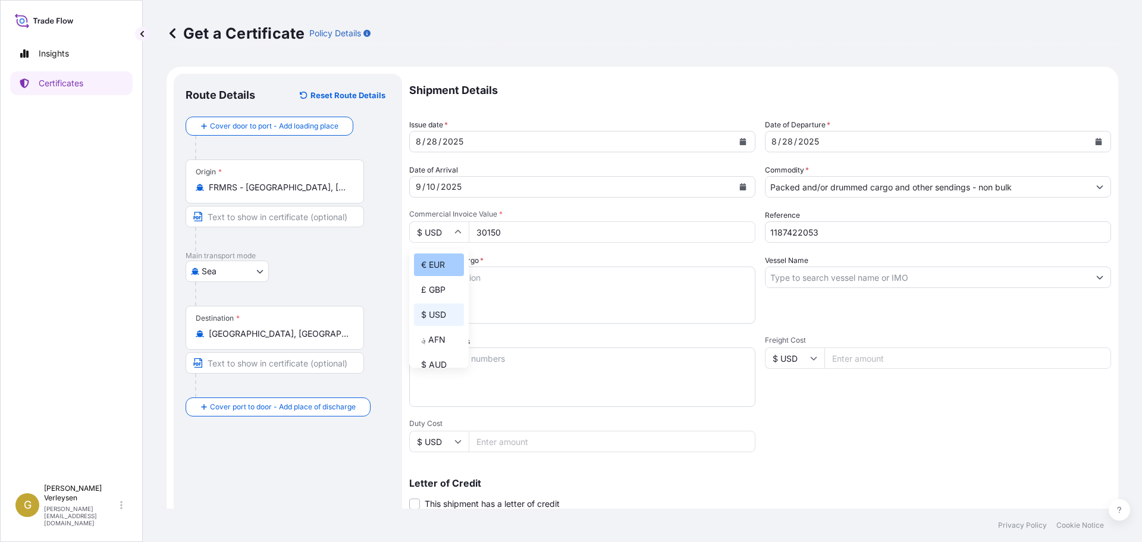
type input "€ EUR"
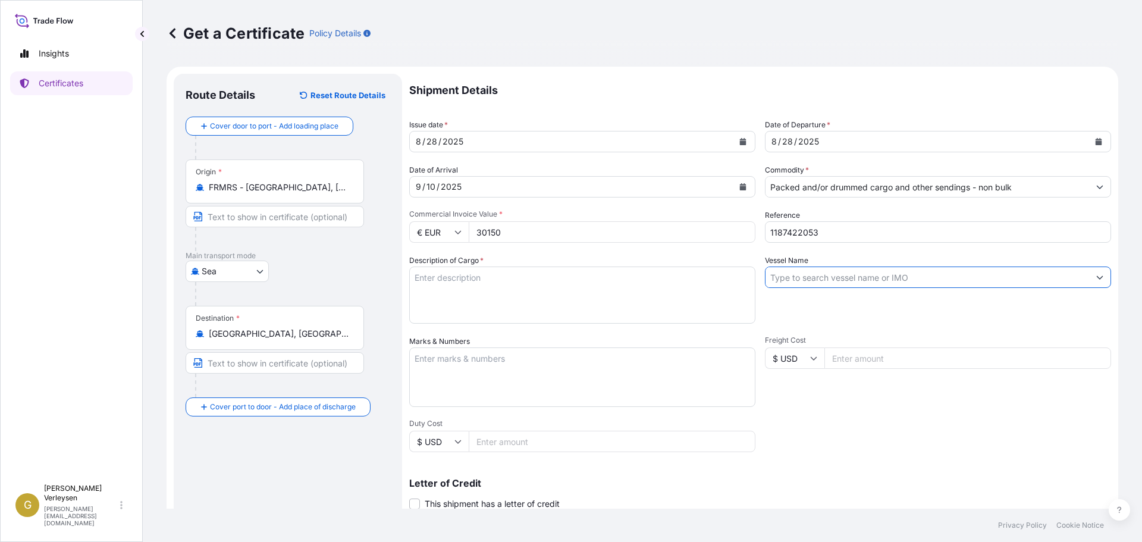
click at [810, 280] on input "Vessel Name" at bounding box center [928, 277] width 324 height 21
drag, startPoint x: 857, startPoint y: 278, endPoint x: 679, endPoint y: 264, distance: 178.5
click at [676, 268] on div "Shipment Details Issue date * [DATE] Date of Departure * [DATE] Date of Arrival…" at bounding box center [760, 357] width 702 height 567
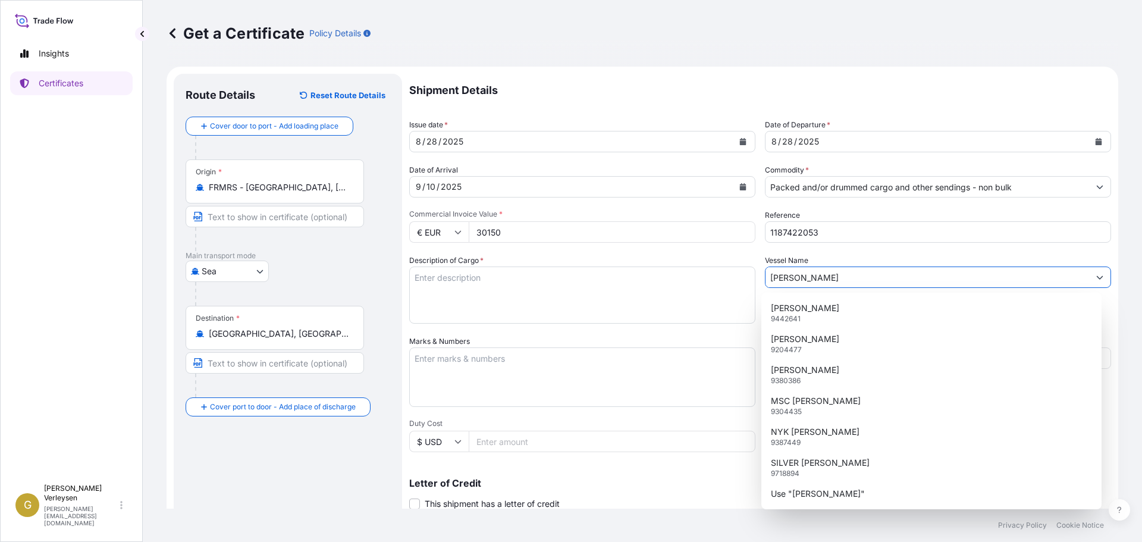
type input "J"
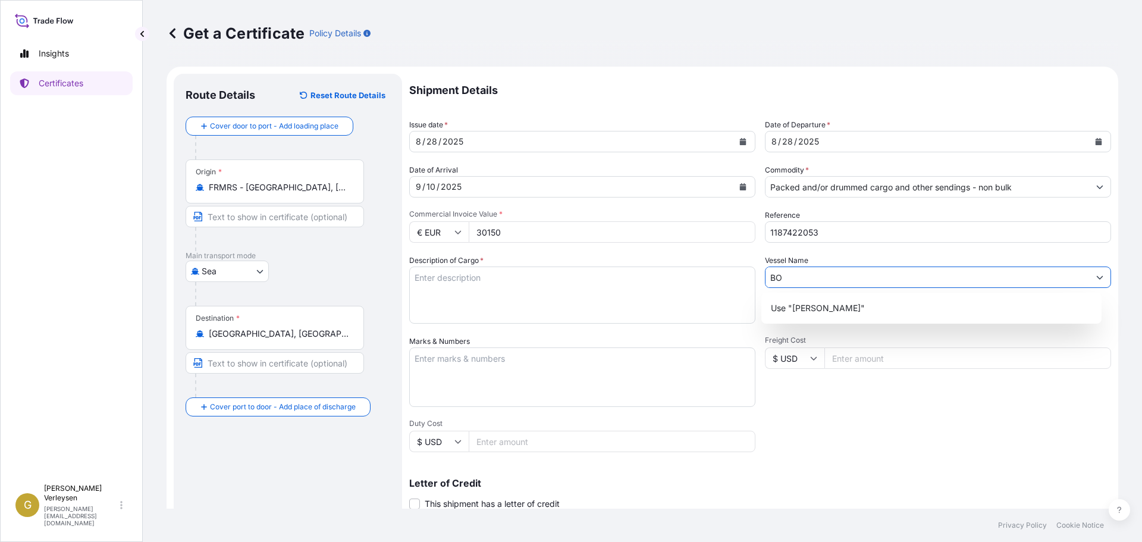
type input "B"
type input "[PERSON_NAME]"
click at [888, 304] on div "Use "[PERSON_NAME]"" at bounding box center [931, 307] width 331 height 21
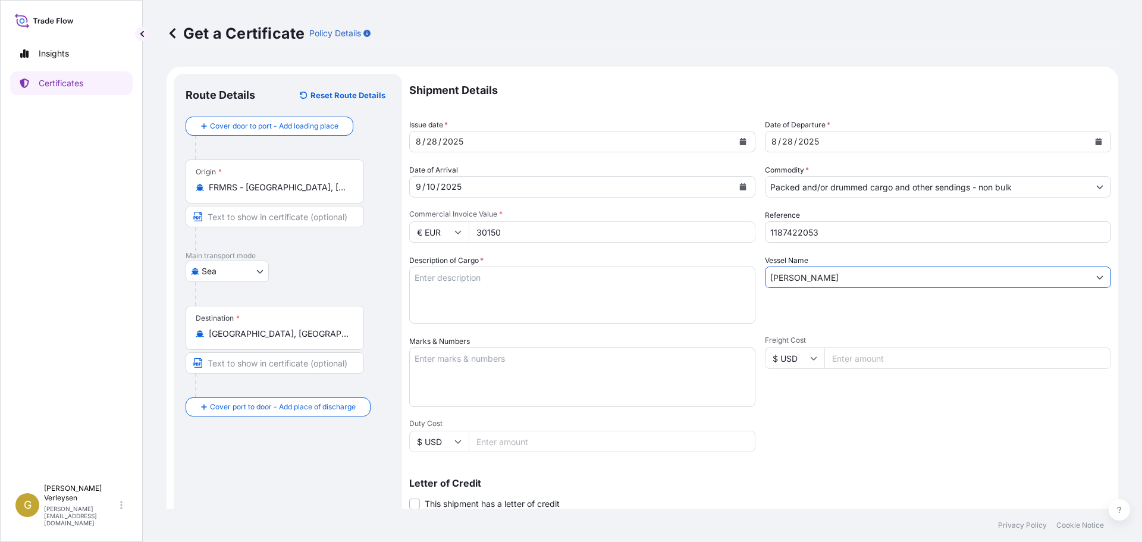
click at [858, 313] on div "Vessel Name [PERSON_NAME]" at bounding box center [938, 289] width 346 height 69
drag, startPoint x: 458, startPoint y: 281, endPoint x: 475, endPoint y: 282, distance: 17.3
click at [458, 281] on textarea "Description of Cargo *" at bounding box center [582, 295] width 346 height 57
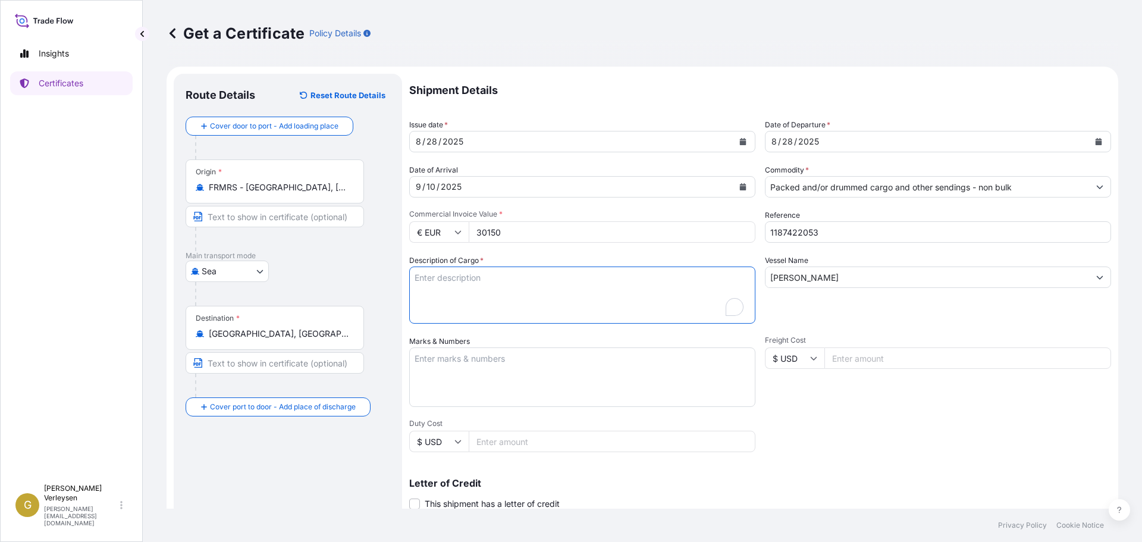
paste textarea "DRUMS LOADED INTO 1 20' CONTAINER(S) [MEDICAL_DATA] INDUSTRIAL, IBC"
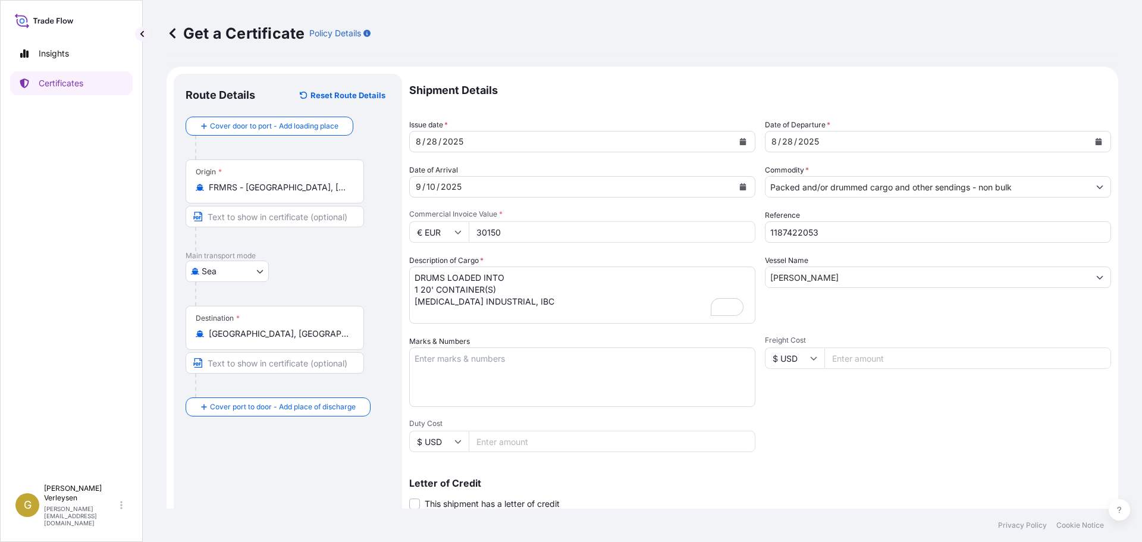
click at [584, 302] on textarea "DRUMS LOADED INTO 1 20' CONTAINER(S) [MEDICAL_DATA] INDUSTRIAL, IBC" at bounding box center [582, 295] width 346 height 57
paste textarea "[MEDICAL_DATA] USP/EP, EXP DRUM"
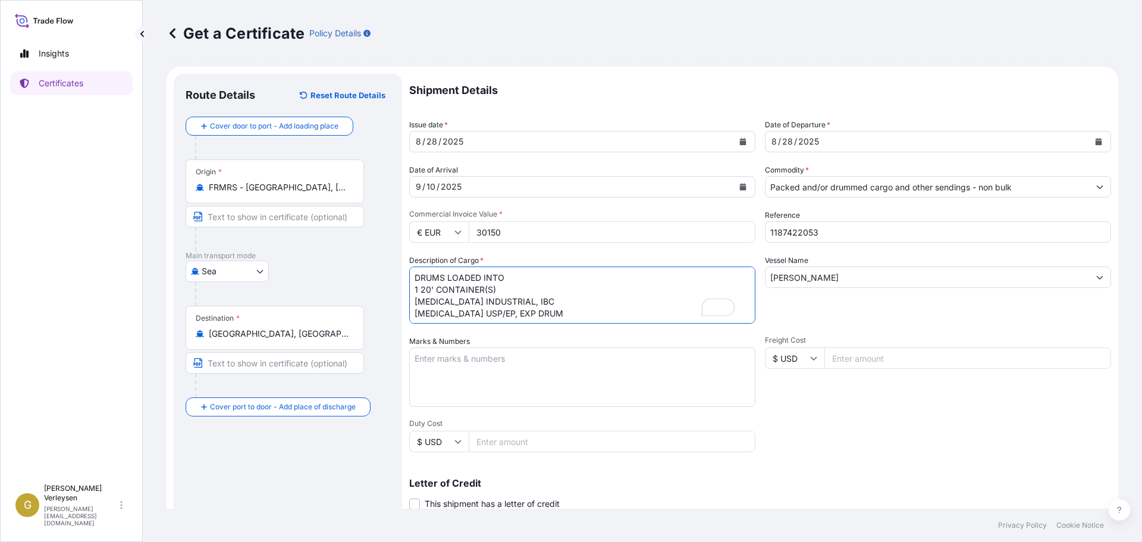
click at [415, 277] on textarea "DRUMS LOADED INTO 1 20' CONTAINER(S) [MEDICAL_DATA] INDUSTRIAL, IBC [MEDICAL_DA…" at bounding box center [582, 295] width 346 height 57
type textarea "18 DRUMS LOADED INTO 1 20' CONTAINER(S) [MEDICAL_DATA] INDUSTRIAL, IBC [MEDICAL…"
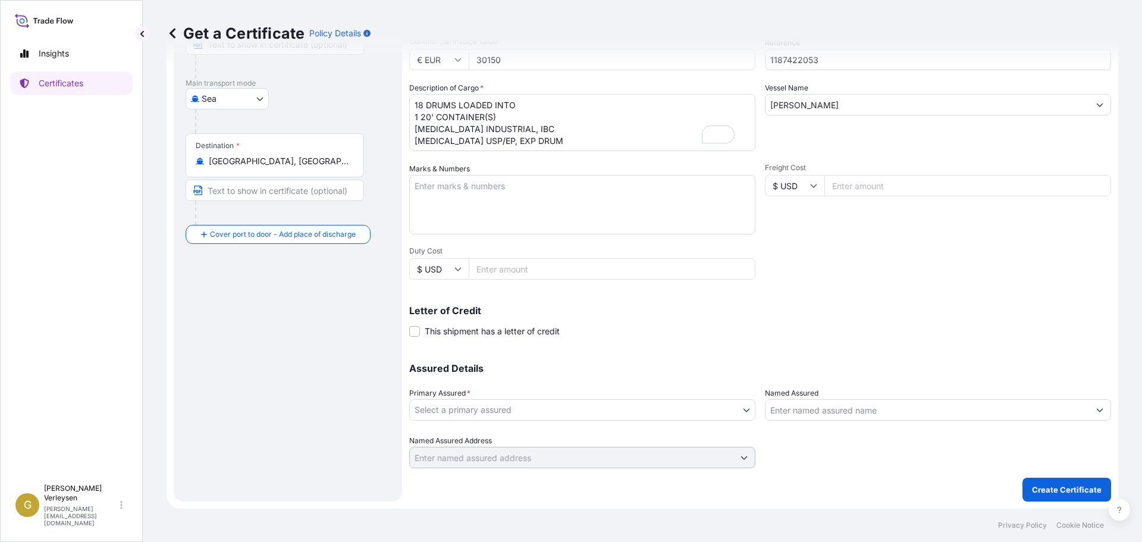
drag, startPoint x: 451, startPoint y: 192, endPoint x: 470, endPoint y: 193, distance: 19.1
click at [451, 192] on textarea "Marks & Numbers" at bounding box center [582, 204] width 346 height 59
paste textarea "PANASKA 621"
type textarea "PANASKA 621"
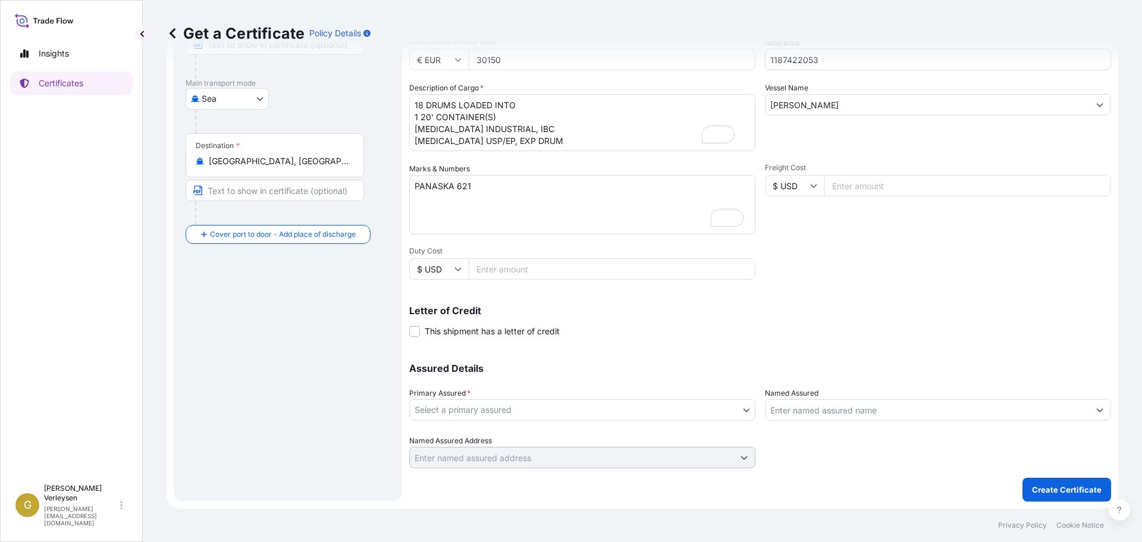
click at [812, 188] on icon at bounding box center [813, 185] width 7 height 7
click at [800, 220] on div "€ EUR" at bounding box center [791, 218] width 50 height 23
type input "€ EUR"
click at [858, 192] on input "Freight Cost" at bounding box center [968, 185] width 287 height 21
type input "600"
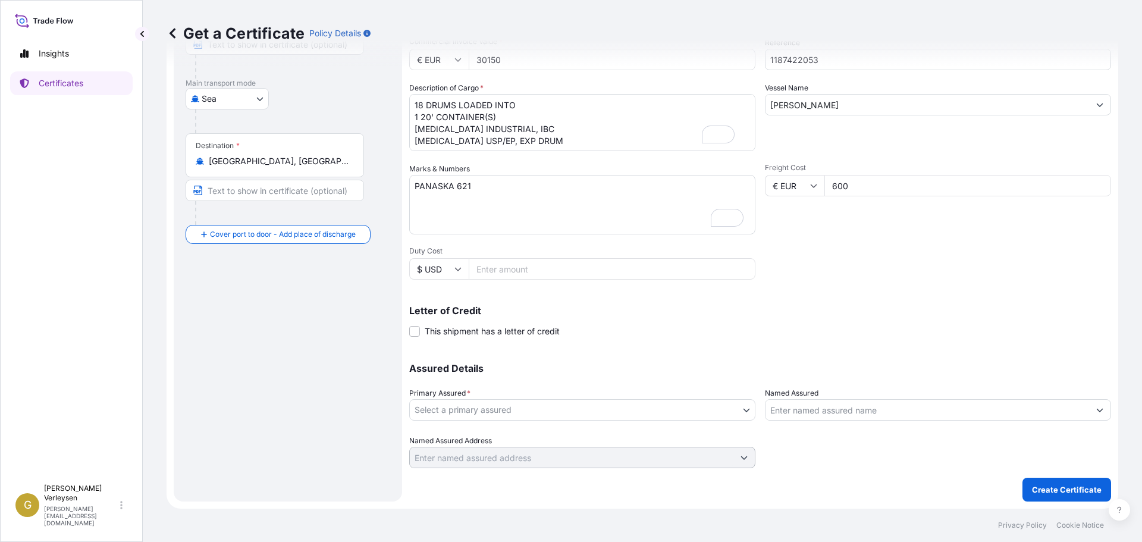
click at [972, 232] on div "Freight Cost € EUR 600" at bounding box center [938, 198] width 346 height 71
click at [648, 415] on body "Insights Certificates G [PERSON_NAME] [PERSON_NAME][EMAIL_ADDRESS][DOMAIN_NAME]…" at bounding box center [571, 271] width 1142 height 542
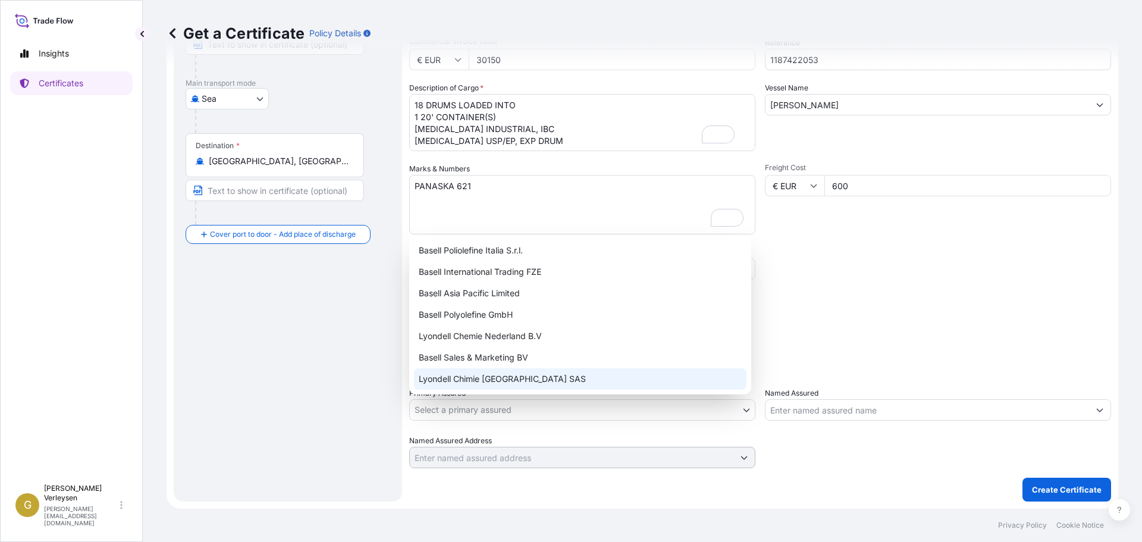
click at [522, 378] on div "Lyondell Chimie [GEOGRAPHIC_DATA] SAS" at bounding box center [580, 378] width 333 height 21
select select "32166"
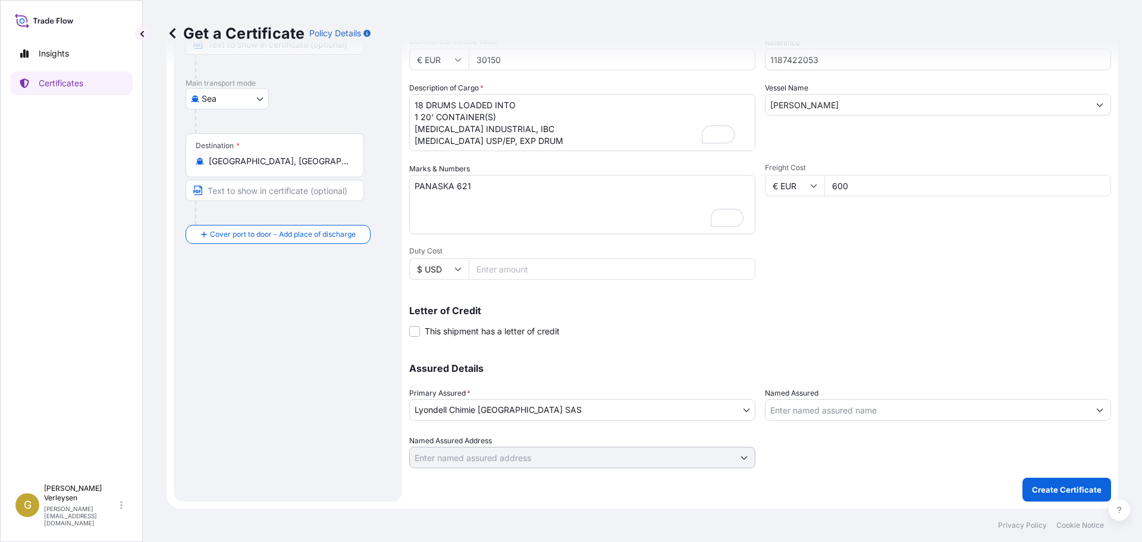
click at [863, 414] on input "Named Assured" at bounding box center [928, 409] width 324 height 21
click at [837, 410] on input "Named Assured" at bounding box center [928, 409] width 324 height 21
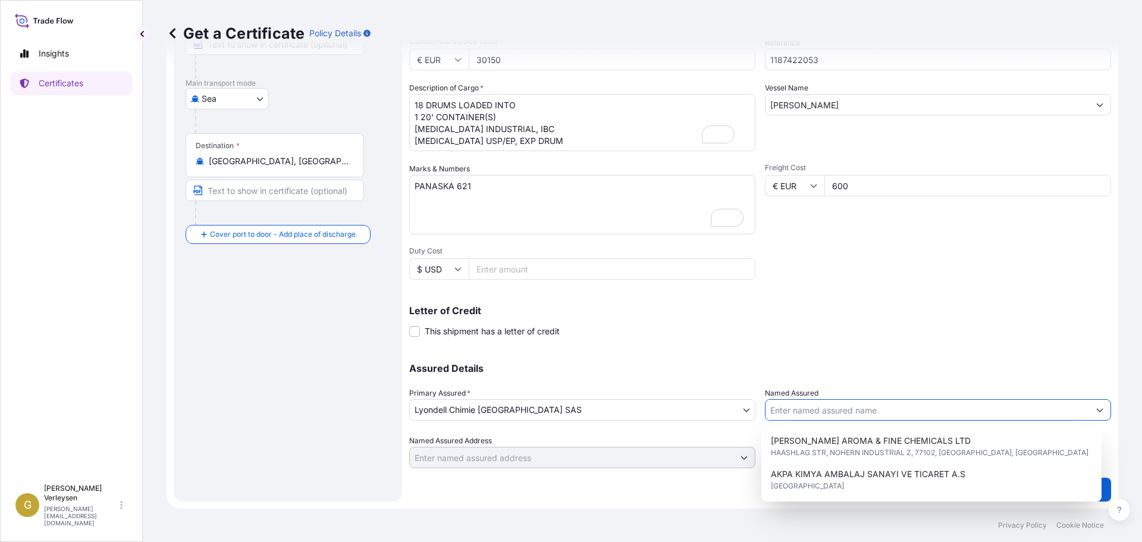
paste input "PANASKA TRADING CO LTD"
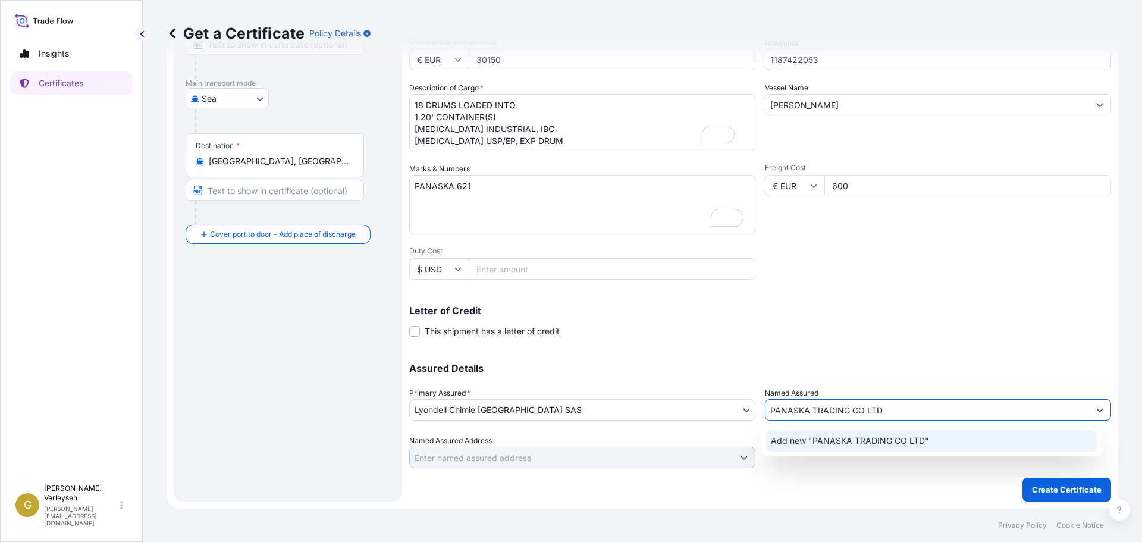
click at [849, 445] on span "Add new "PANASKA TRADING CO LTD"" at bounding box center [850, 441] width 158 height 12
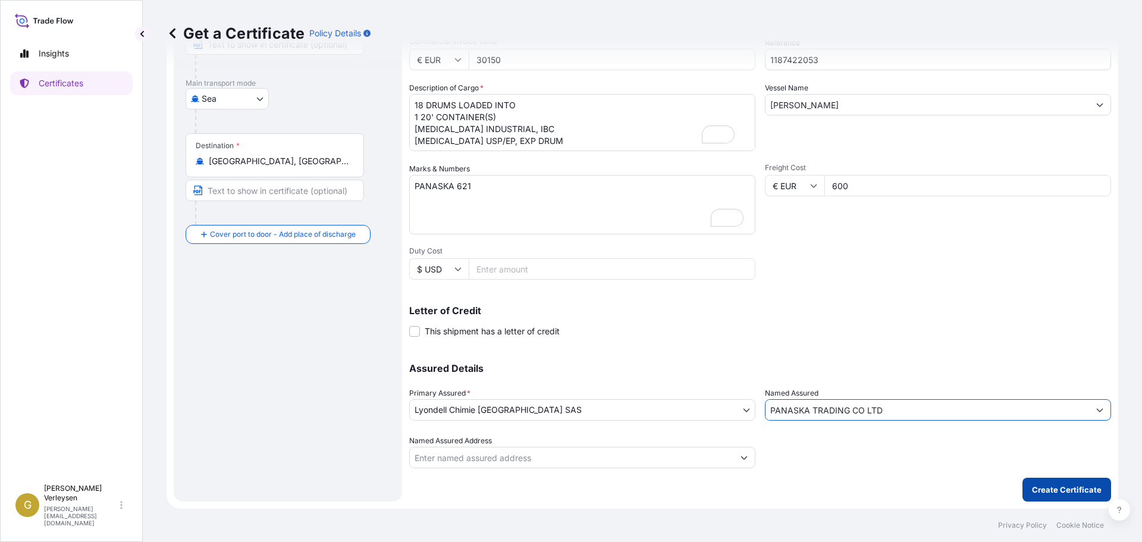
type input "PANASKA TRADING CO LTD"
click at [1036, 490] on p "Create Certificate" at bounding box center [1067, 490] width 70 height 12
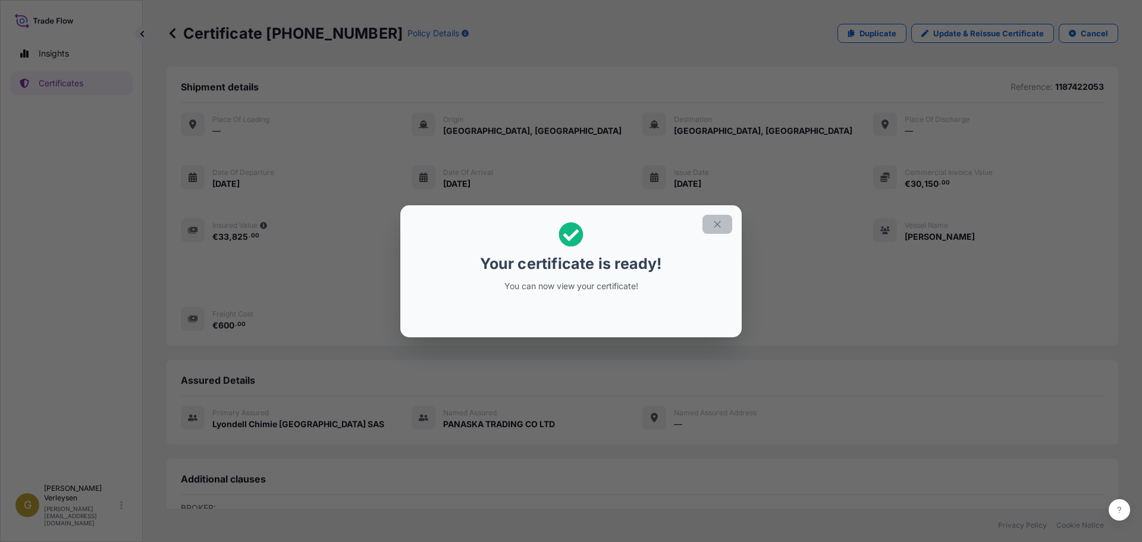
click at [713, 220] on icon "button" at bounding box center [717, 224] width 11 height 11
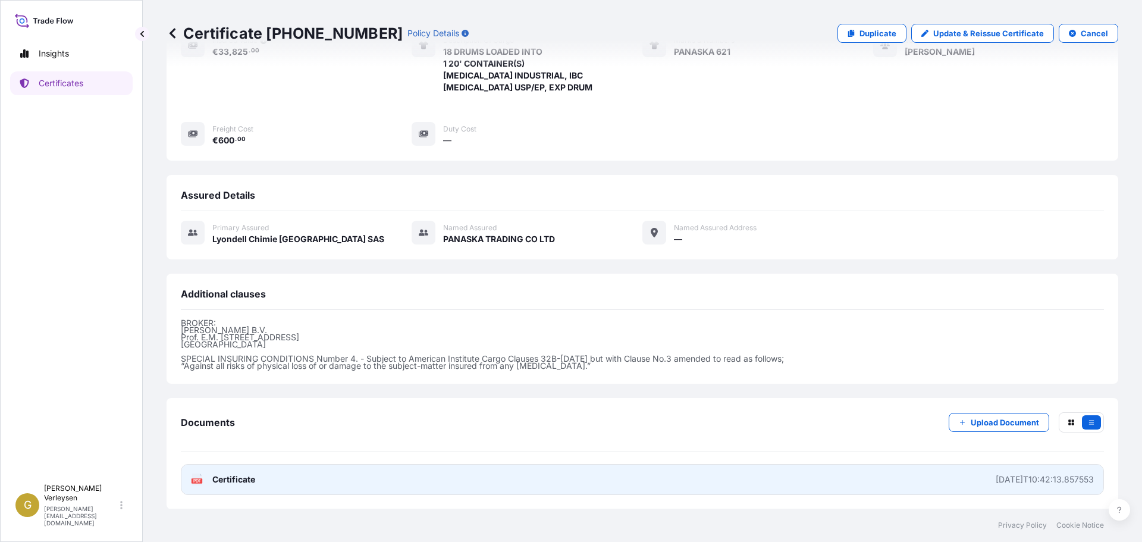
scroll to position [186, 0]
click at [551, 482] on link "PDF Certificate [DATE]T10:42:13.857553" at bounding box center [642, 478] width 923 height 31
